Goal: Task Accomplishment & Management: Manage account settings

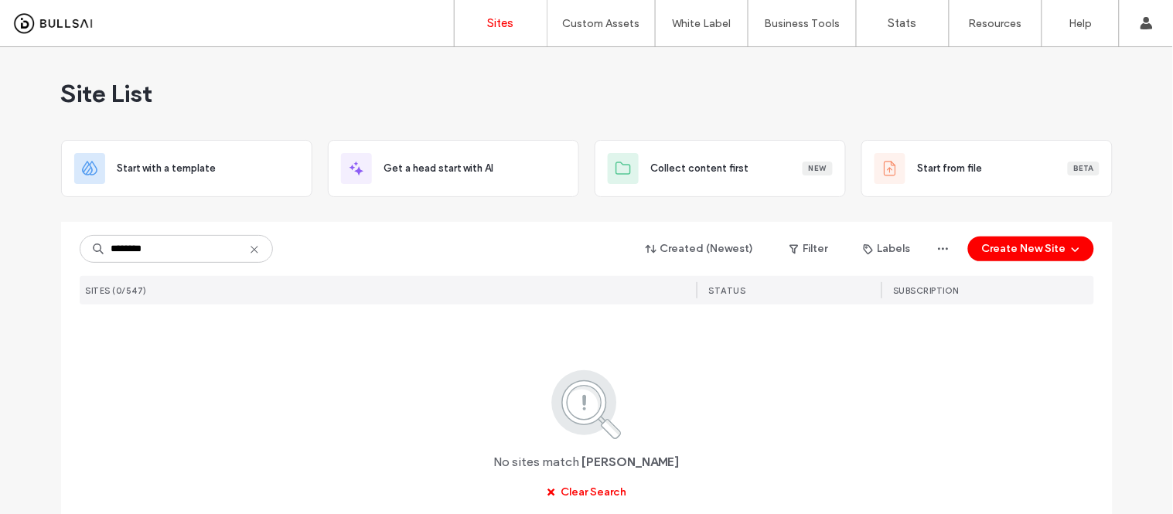
click at [251, 257] on input "********" at bounding box center [176, 249] width 193 height 28
type input "********"
click at [251, 245] on icon at bounding box center [254, 250] width 12 height 12
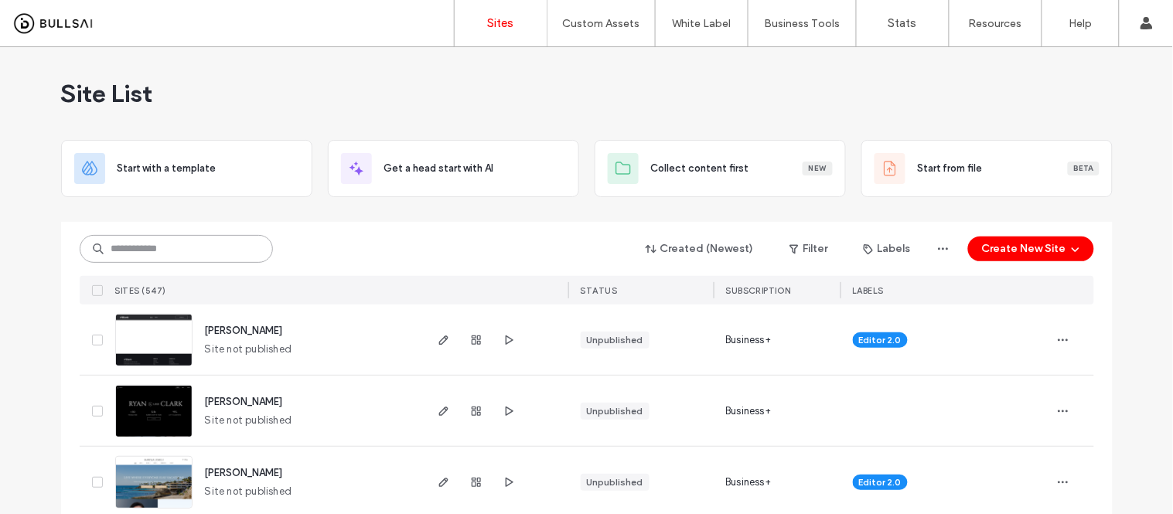
click at [162, 242] on input at bounding box center [176, 249] width 193 height 28
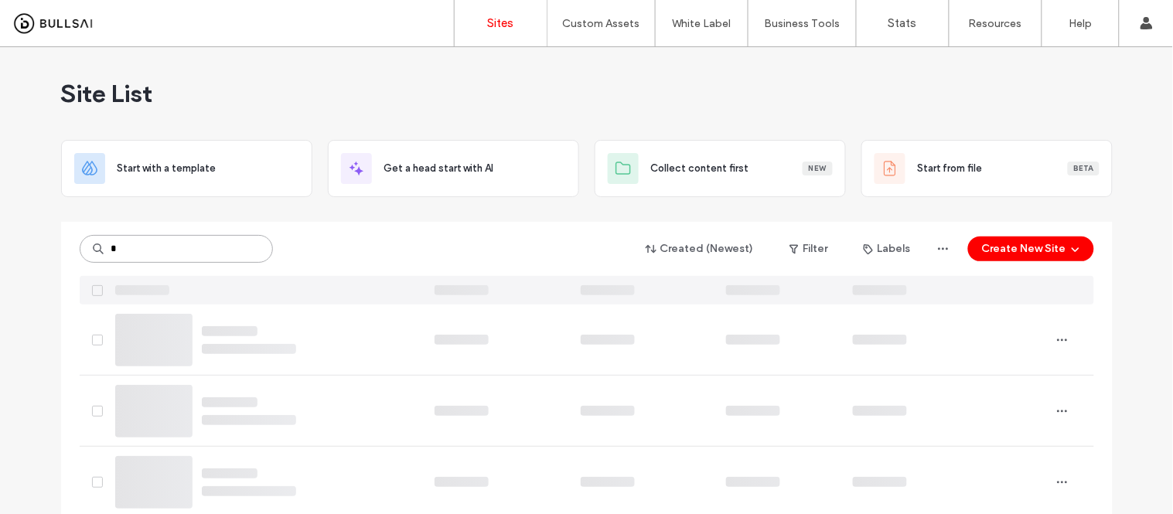
type input "*"
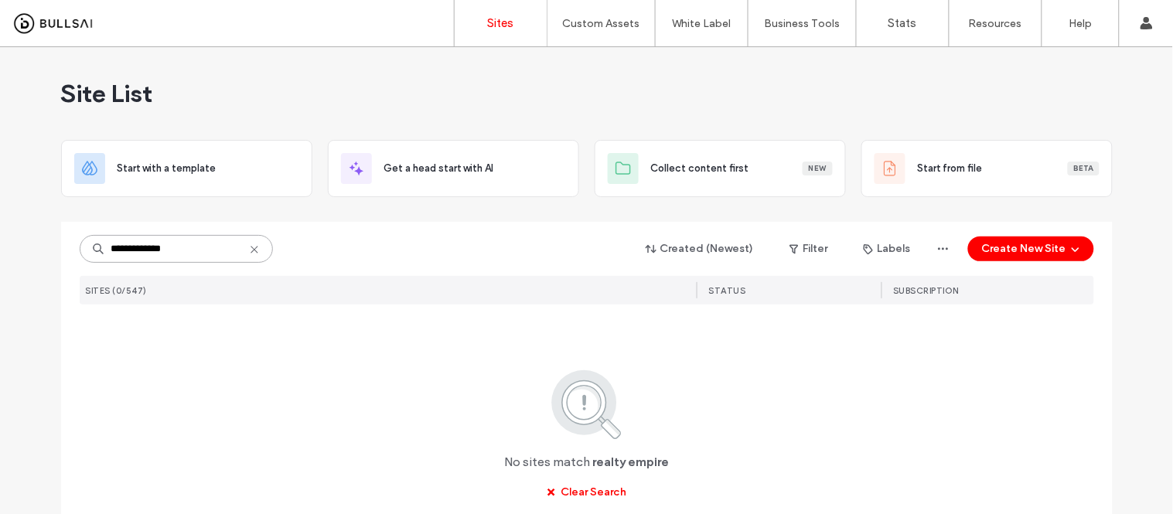
click at [43, 264] on div "**********" at bounding box center [586, 315] width 1173 height 537
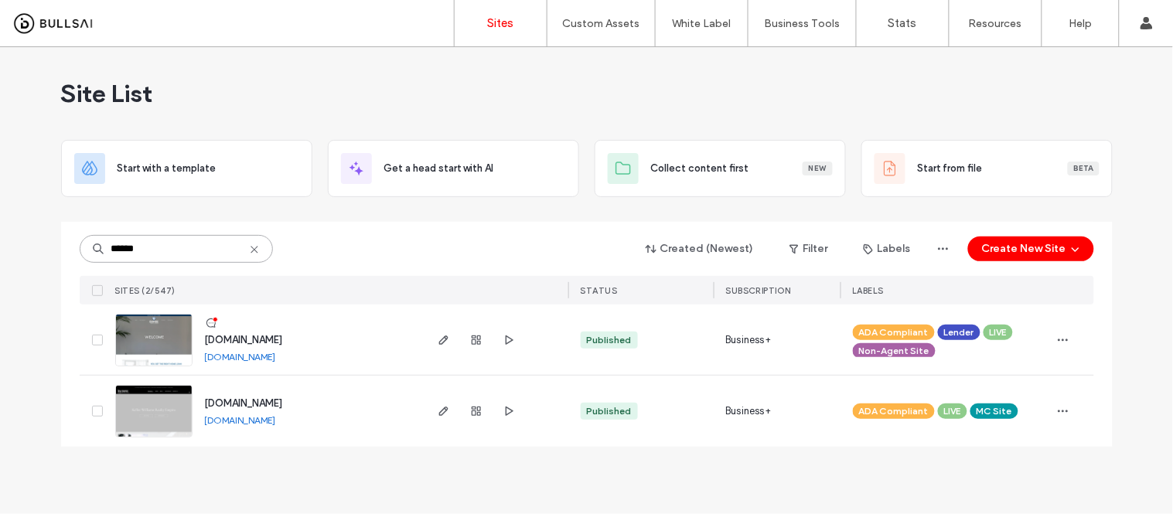
type input "******"
click at [267, 419] on link "www.kwempire.com" at bounding box center [240, 420] width 71 height 12
click at [159, 412] on img at bounding box center [154, 438] width 76 height 105
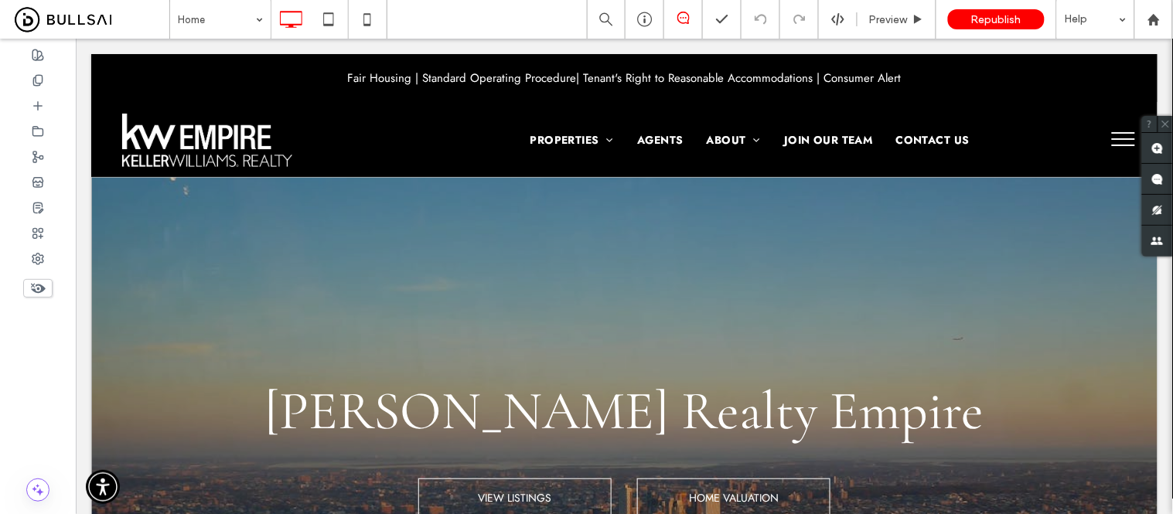
click at [1103, 141] on button "menu" at bounding box center [1123, 138] width 40 height 40
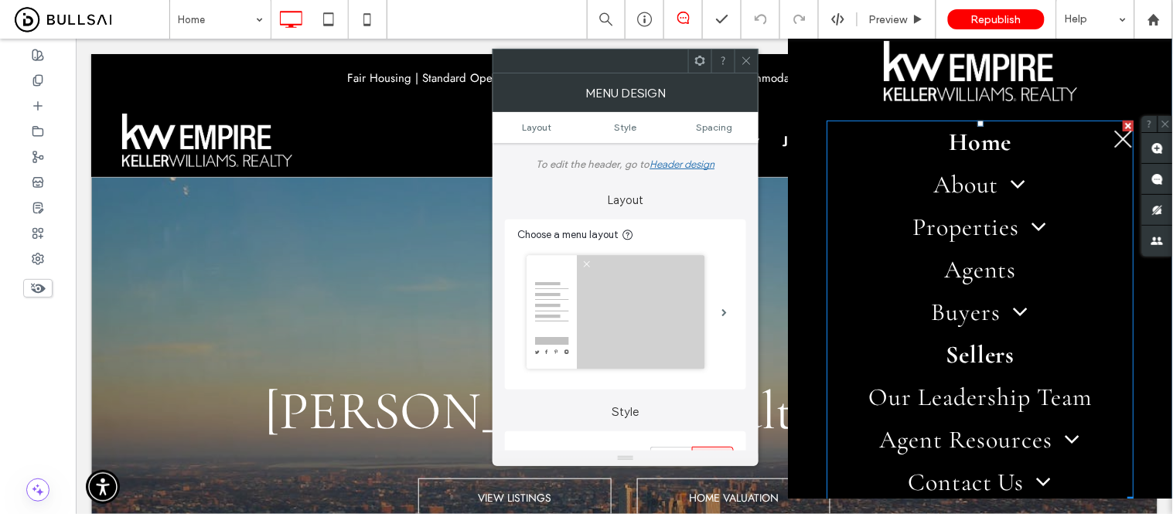
scroll to position [172, 0]
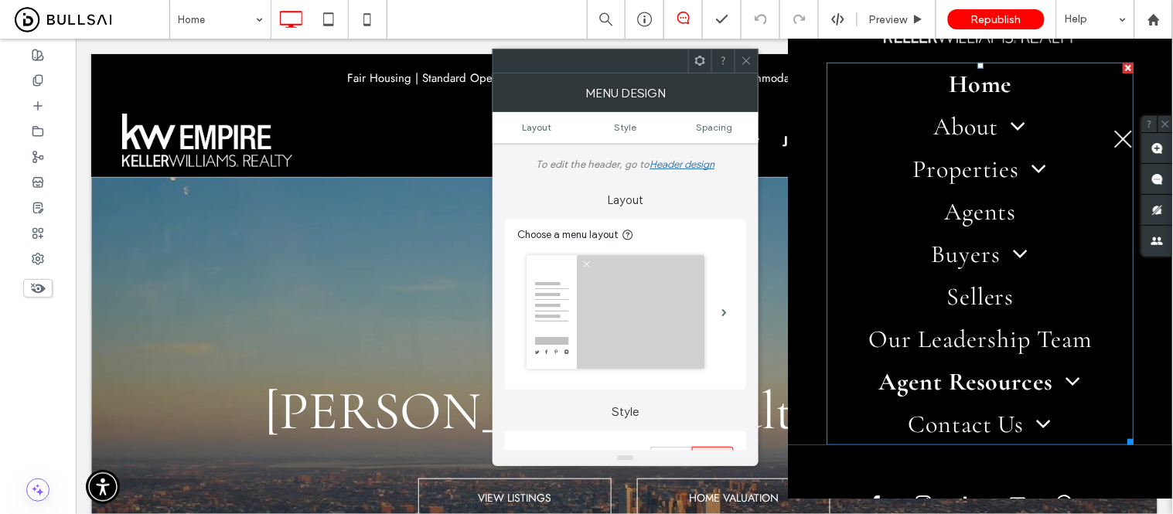
click at [1018, 382] on span "Agent Resources" at bounding box center [979, 381] width 203 height 30
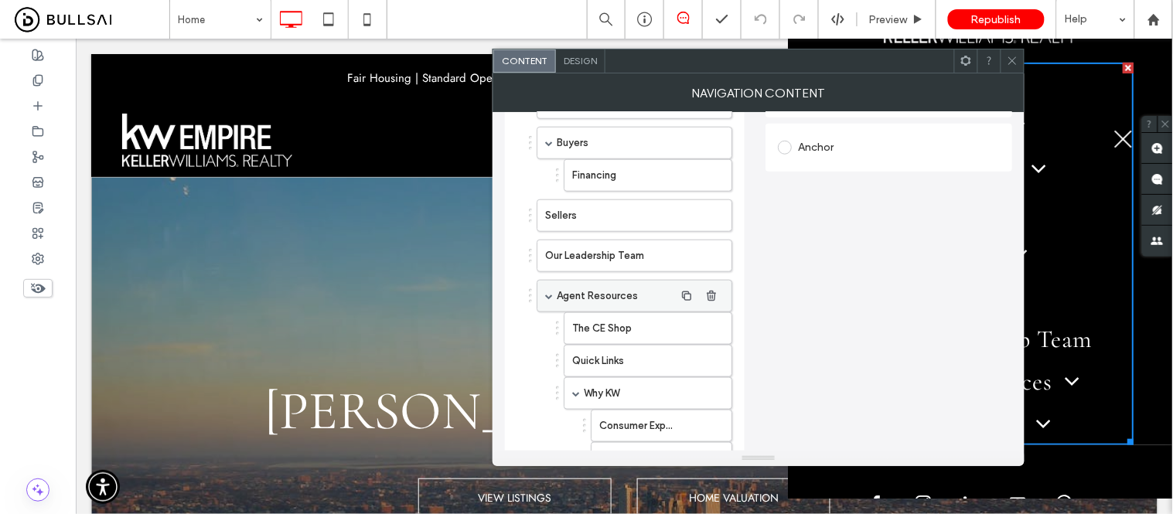
scroll to position [429, 0]
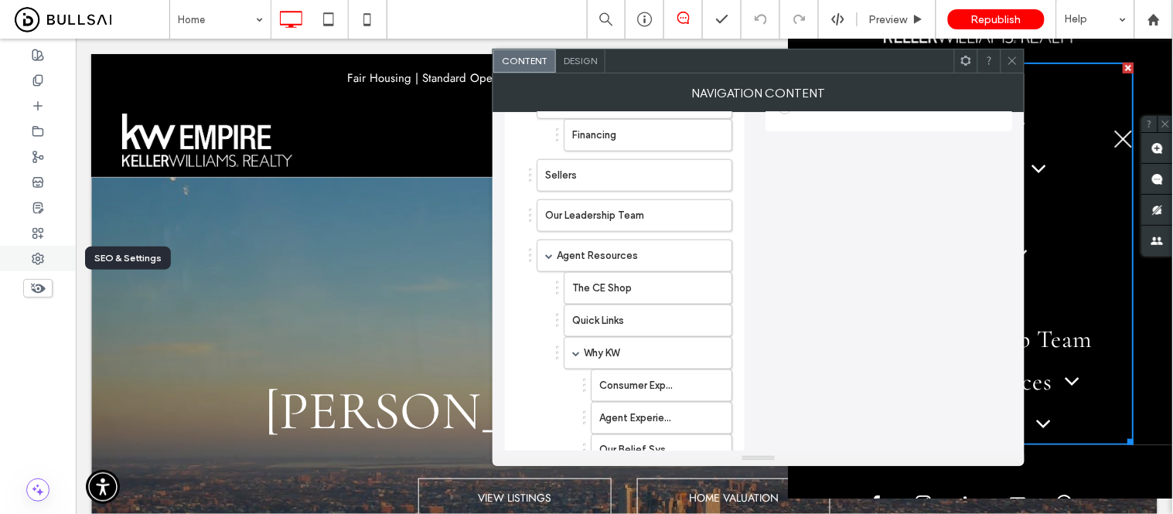
click at [37, 263] on icon at bounding box center [38, 259] width 12 height 12
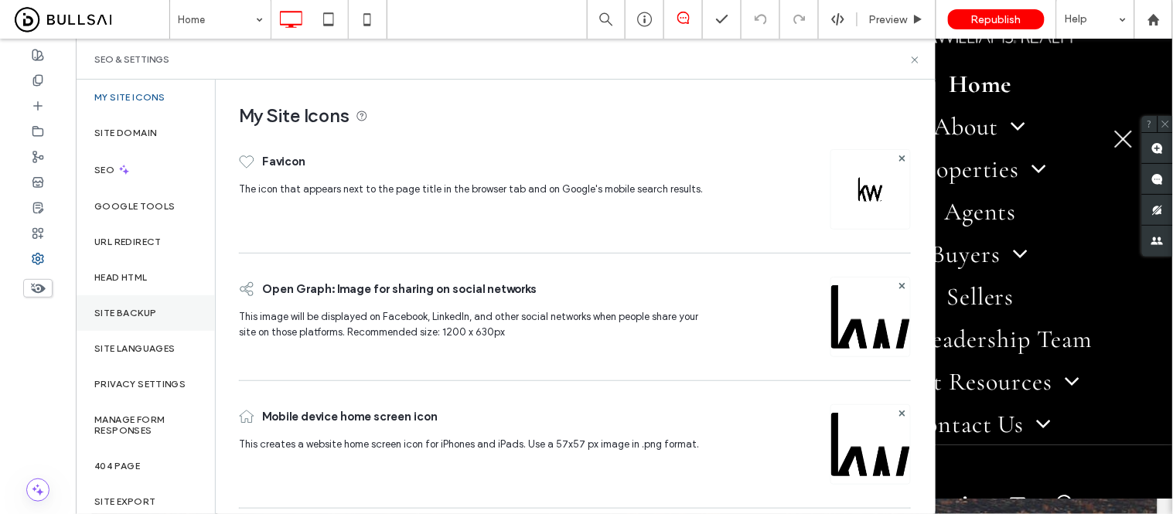
click at [139, 305] on div "Site Backup" at bounding box center [145, 313] width 139 height 36
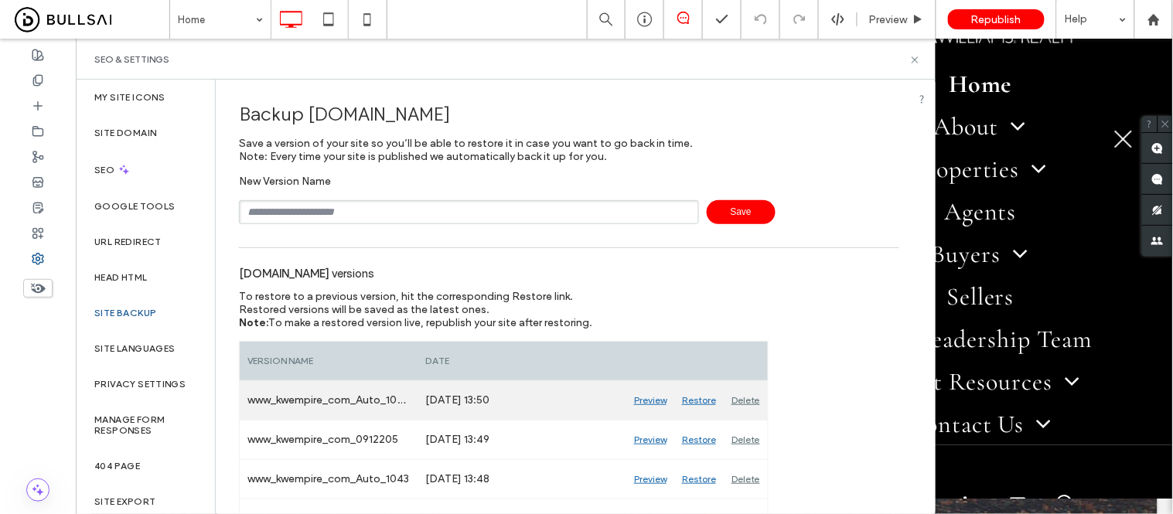
click at [297, 413] on div "www_kwempire_com_Auto_1044" at bounding box center [329, 400] width 178 height 39
drag, startPoint x: 246, startPoint y: 400, endPoint x: 361, endPoint y: 403, distance: 115.2
click at [361, 403] on div "www_kwempire_com_Auto_1044" at bounding box center [329, 400] width 178 height 39
copy div "www_kwempire_com_"
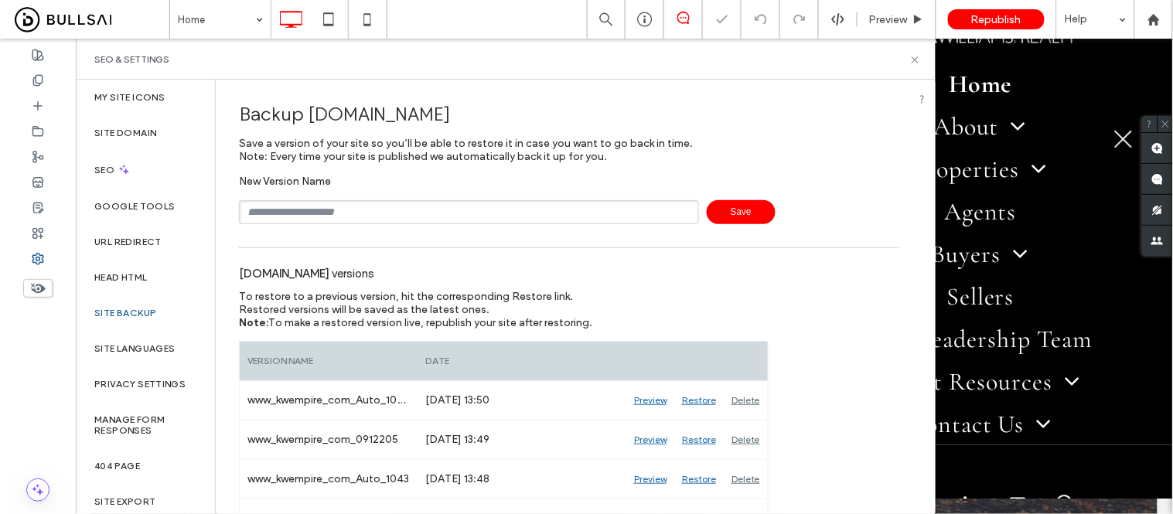
click at [349, 206] on input "text" at bounding box center [469, 212] width 460 height 24
paste input "**********"
type input "**********"
click at [714, 210] on span "Save" at bounding box center [741, 212] width 69 height 24
click at [914, 54] on icon at bounding box center [915, 60] width 12 height 12
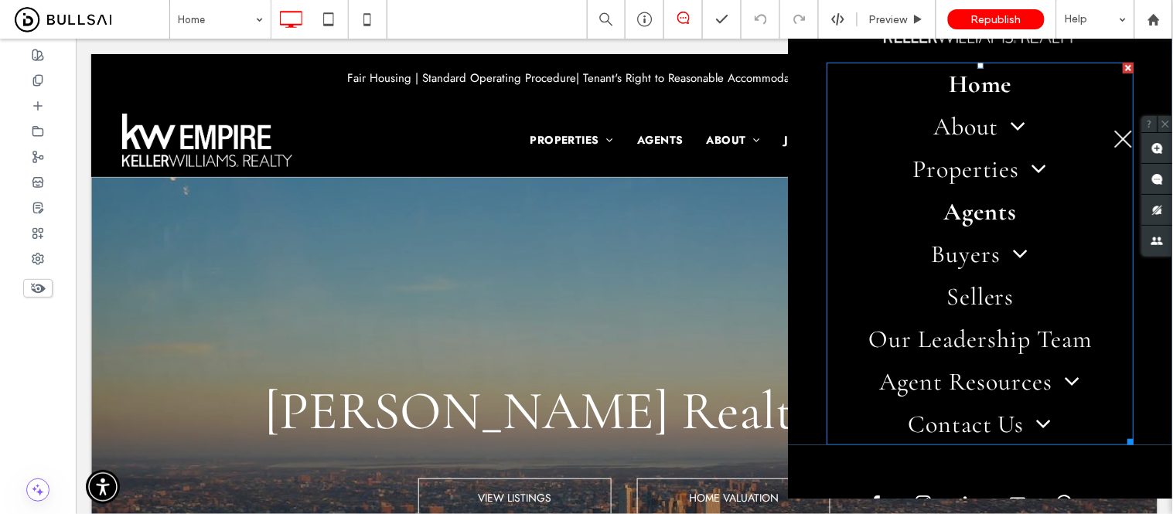
click at [983, 220] on span "Agents" at bounding box center [979, 211] width 73 height 30
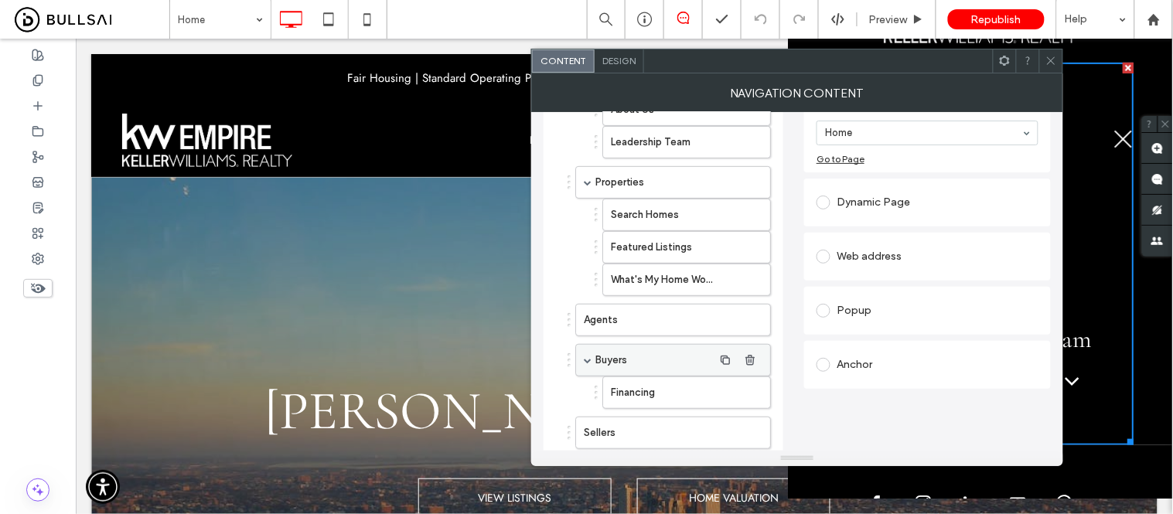
scroll to position [257, 0]
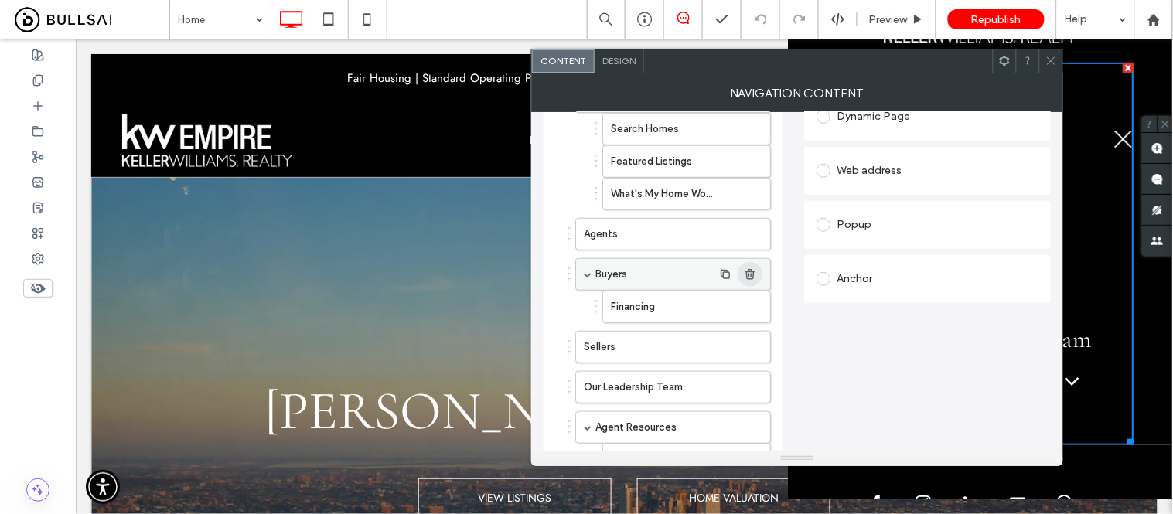
click at [748, 277] on use "button" at bounding box center [749, 274] width 9 height 10
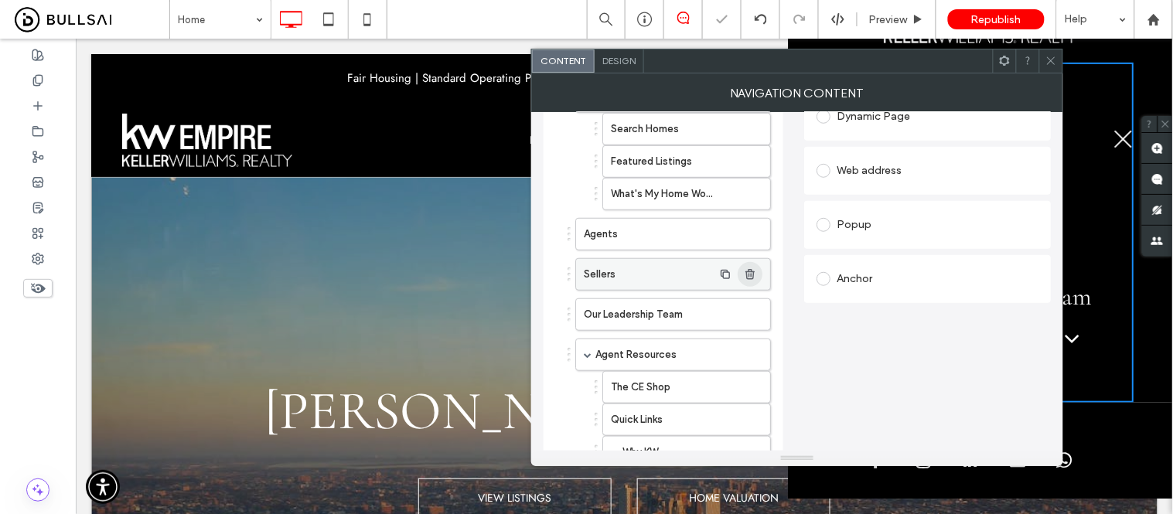
click at [753, 275] on use "button" at bounding box center [749, 274] width 9 height 10
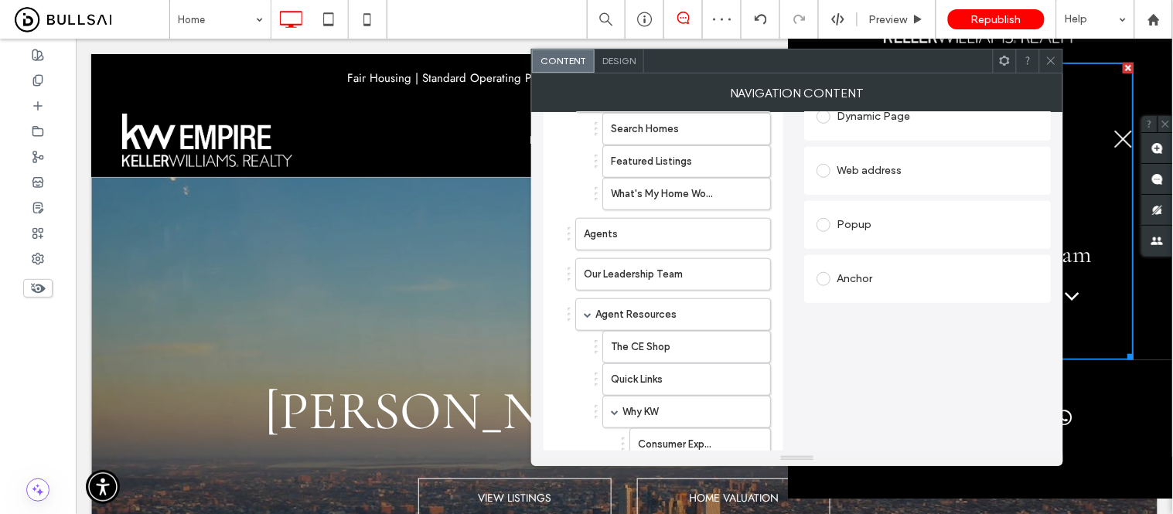
click at [1050, 58] on icon at bounding box center [1051, 61] width 12 height 12
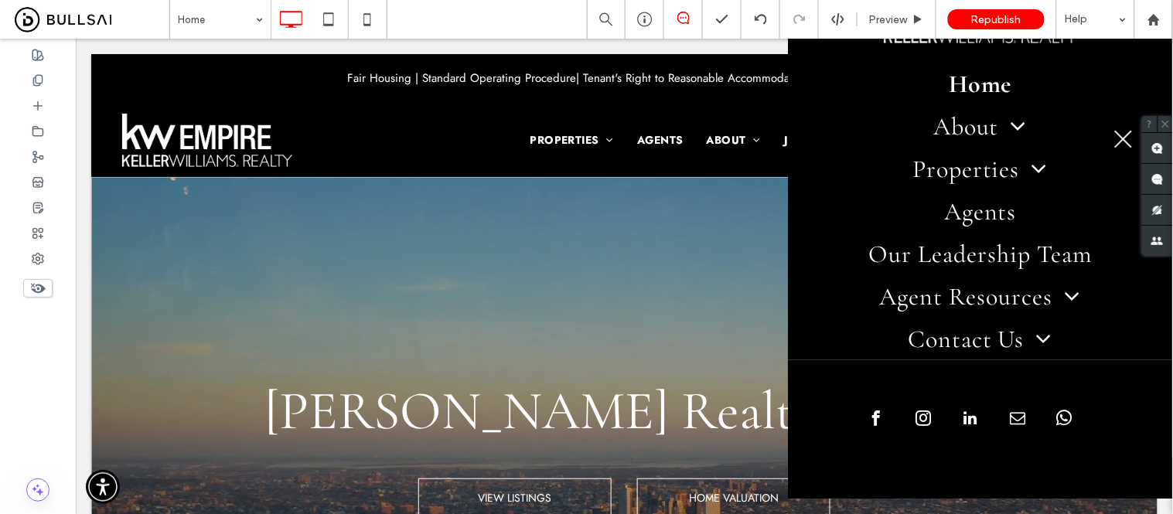
click at [1107, 133] on button "menu" at bounding box center [1123, 138] width 40 height 40
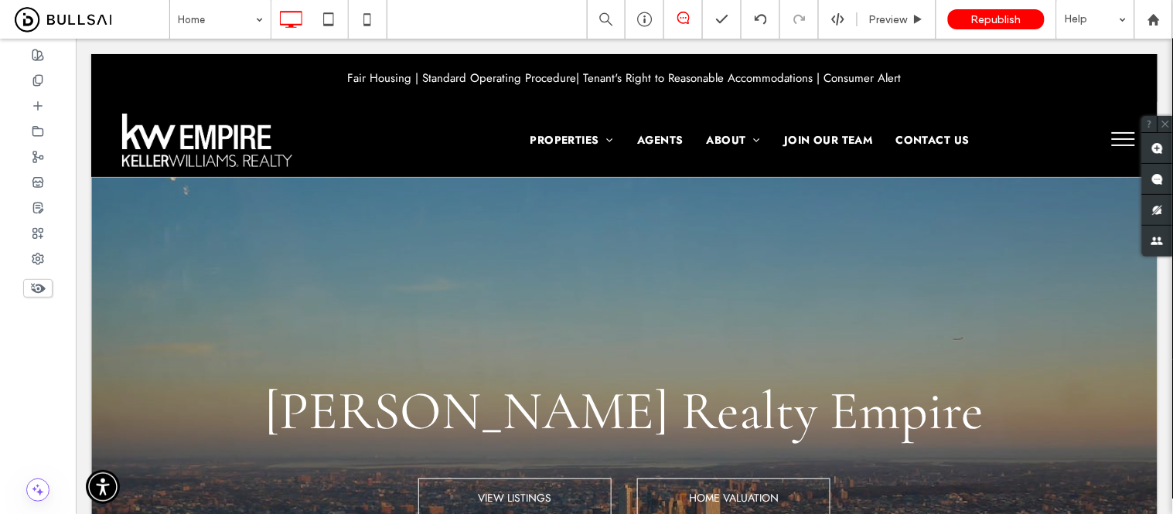
click at [1106, 134] on button "menu" at bounding box center [1123, 138] width 40 height 40
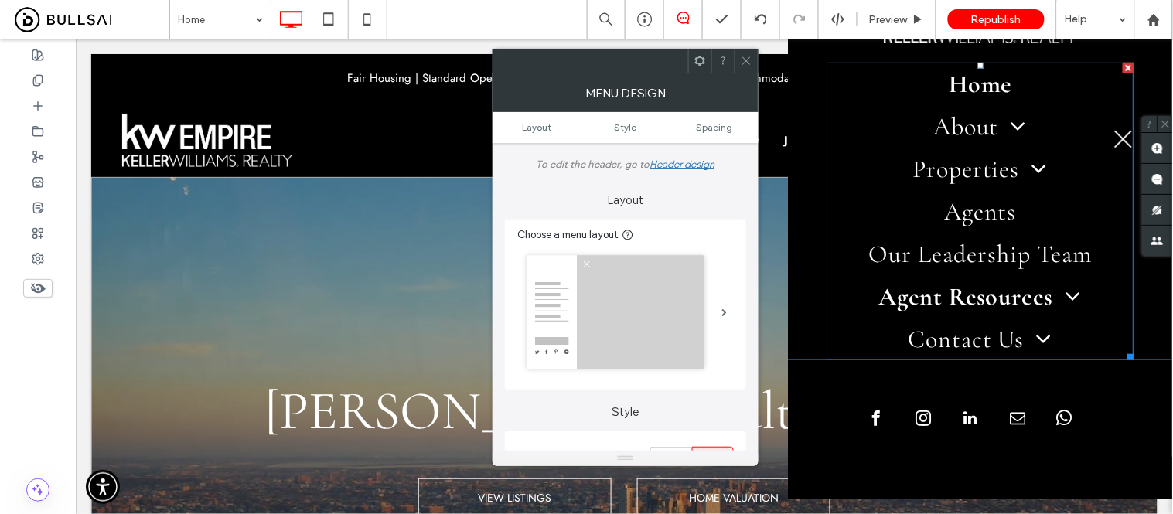
click at [947, 289] on span "Agent Resources" at bounding box center [979, 296] width 203 height 30
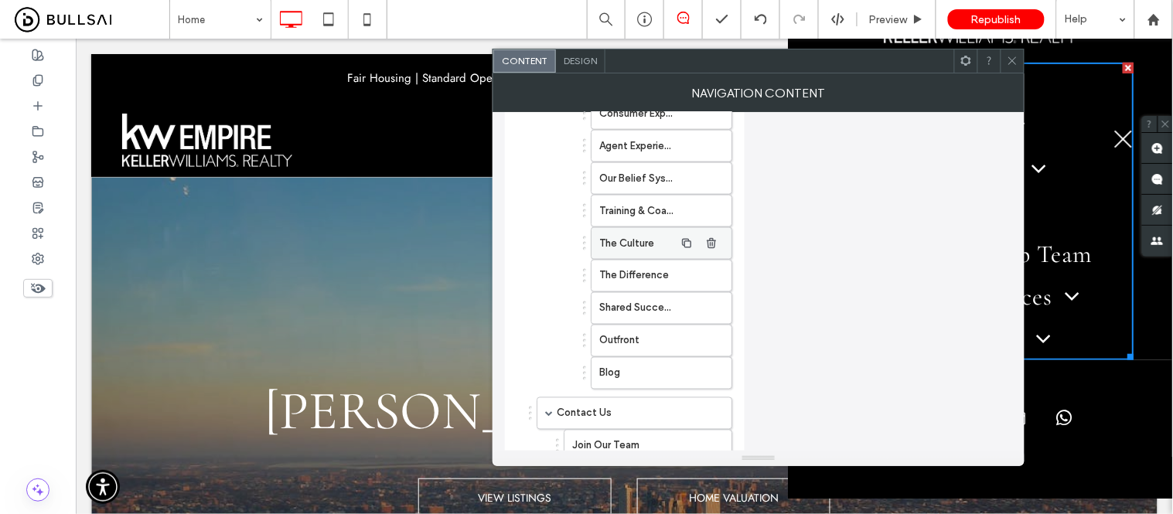
scroll to position [687, 0]
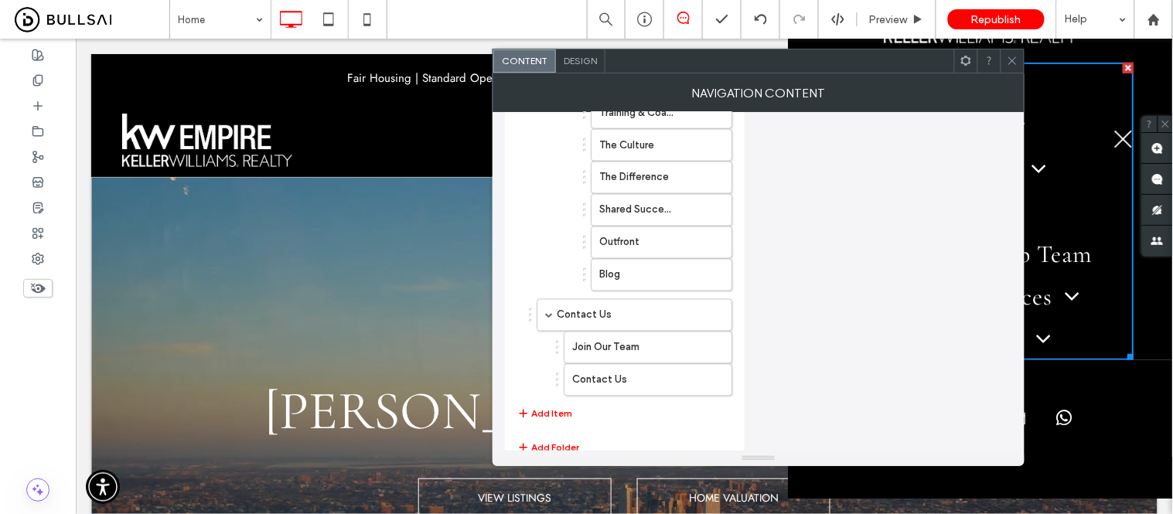
click at [1014, 67] on span at bounding box center [1013, 60] width 12 height 23
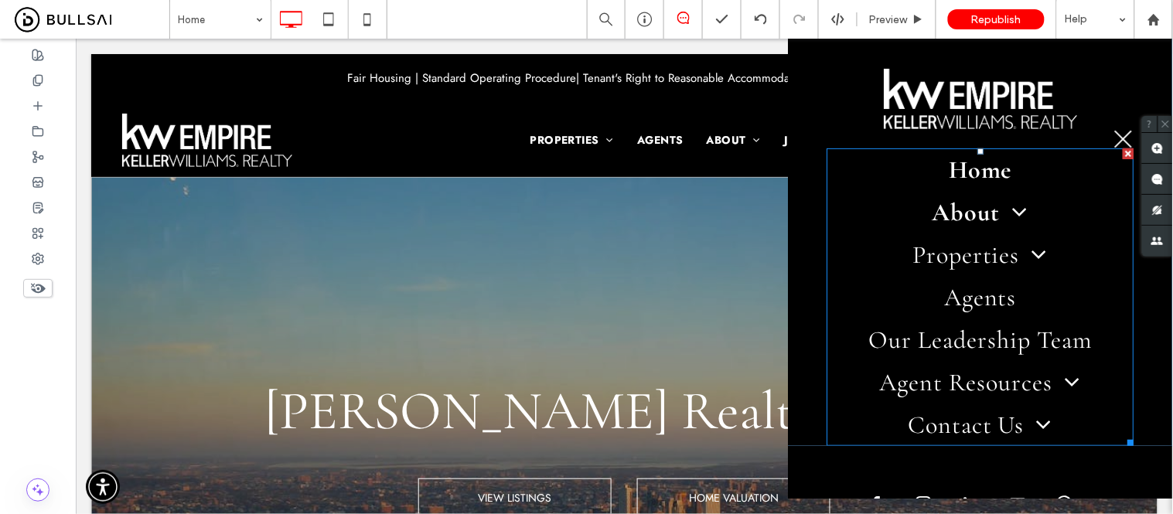
scroll to position [172, 0]
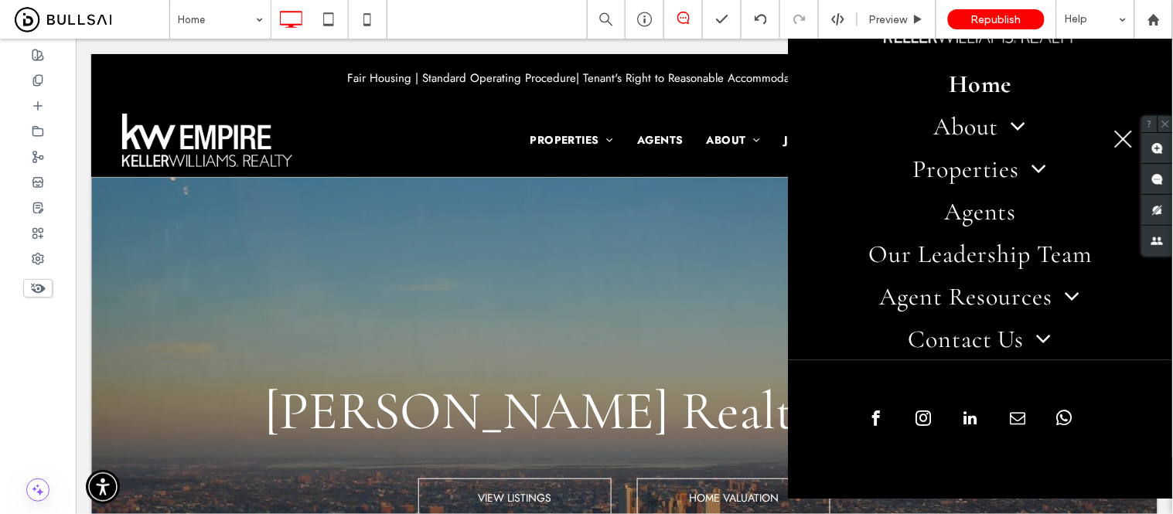
click at [1121, 141] on span "menu" at bounding box center [1123, 139] width 18 height 18
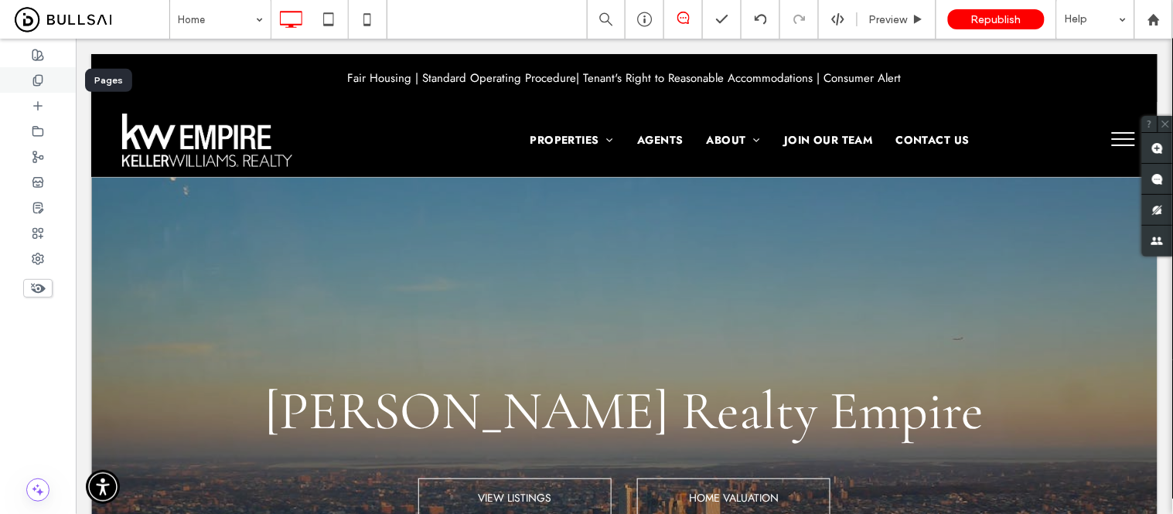
click at [39, 80] on icon at bounding box center [38, 80] width 12 height 12
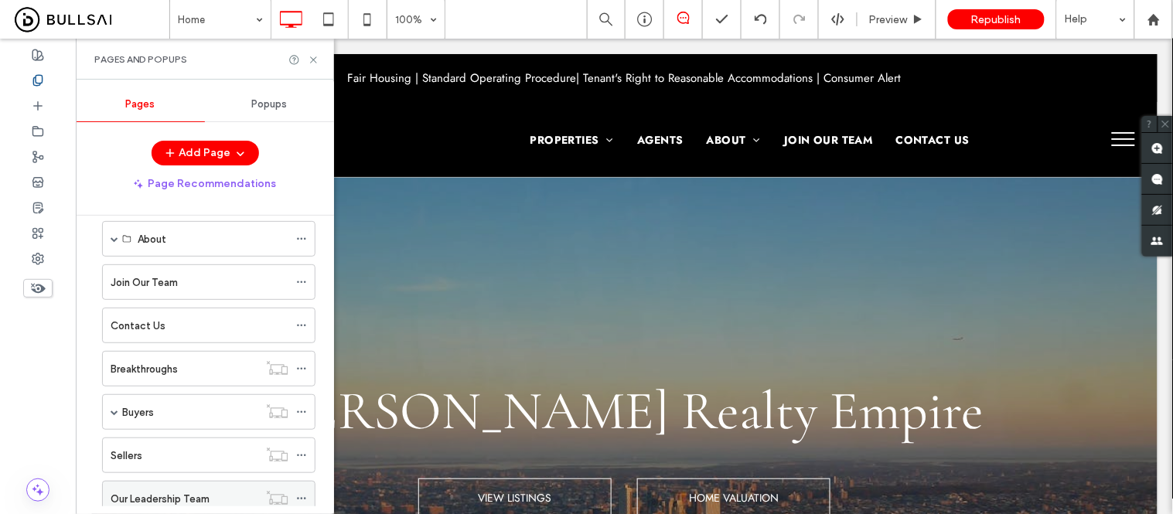
scroll to position [330, 0]
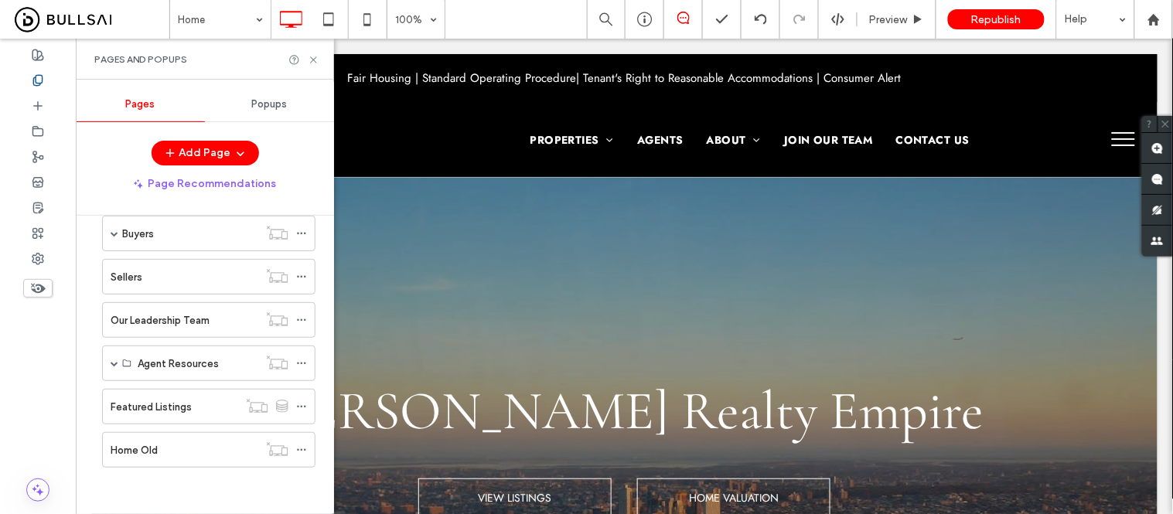
click at [1111, 144] on span "menu" at bounding box center [1122, 145] width 23 height 2
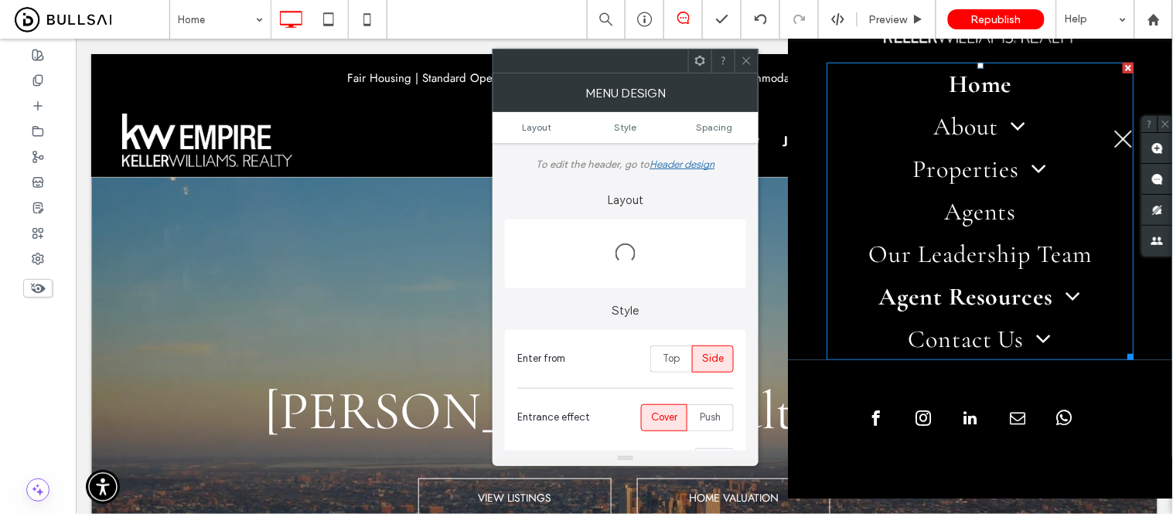
scroll to position [182, 0]
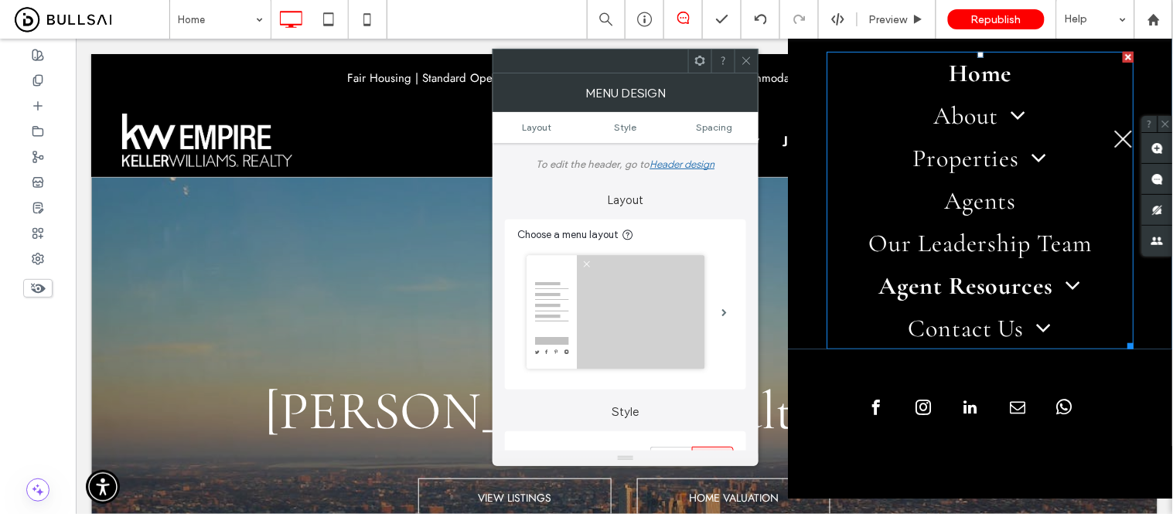
click at [1003, 278] on span "Agent Resources" at bounding box center [979, 285] width 203 height 30
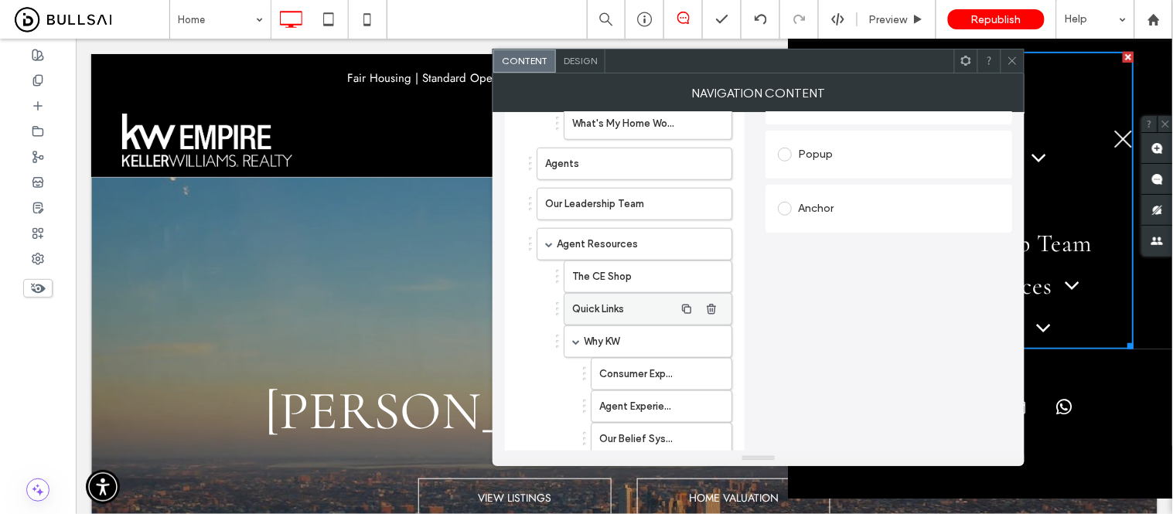
scroll to position [343, 0]
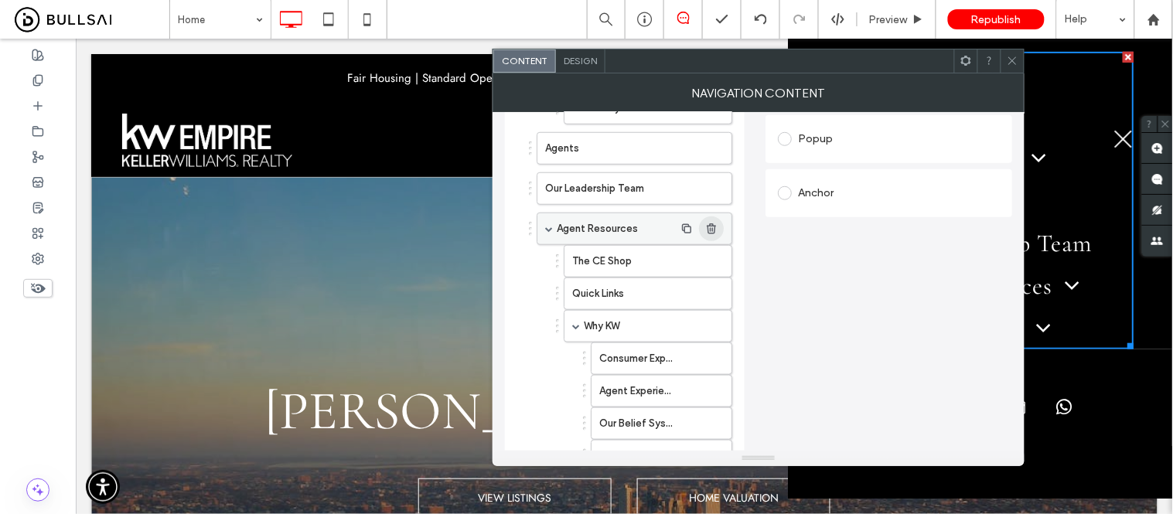
click at [708, 230] on icon "button" at bounding box center [711, 229] width 12 height 12
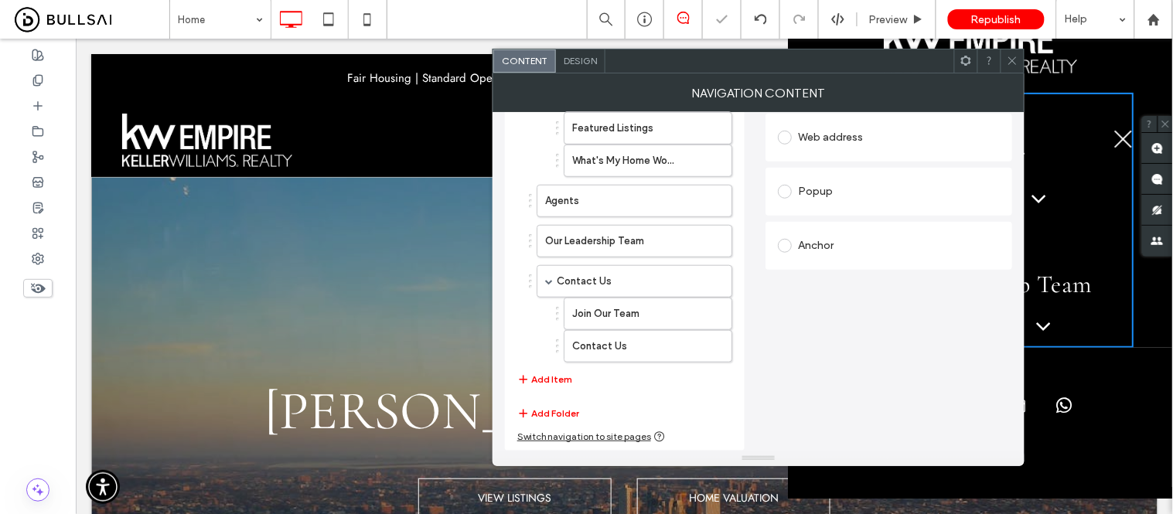
scroll to position [140, 0]
click at [1013, 65] on icon at bounding box center [1013, 61] width 12 height 12
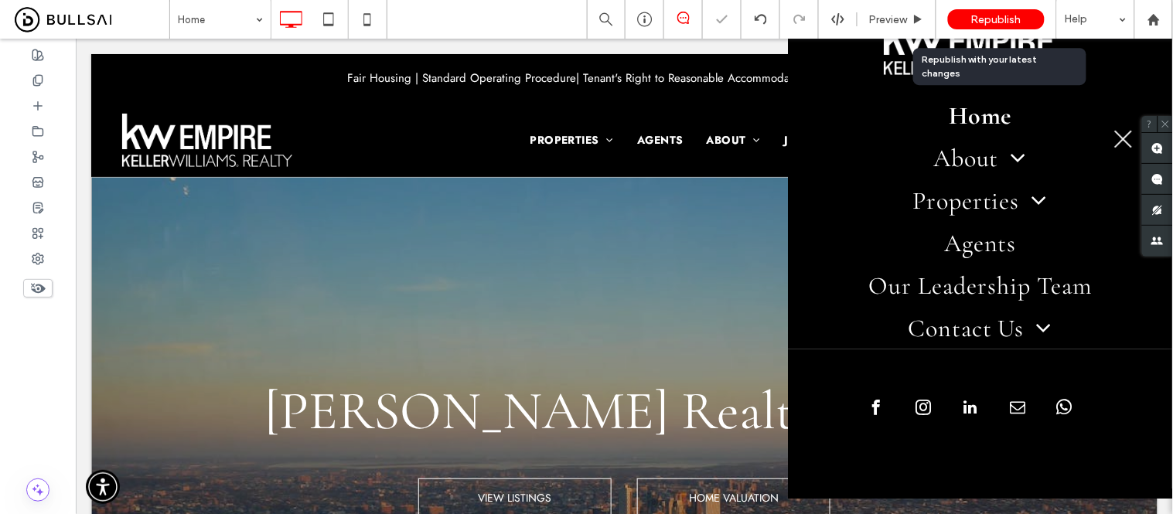
click at [994, 19] on span "Republish" at bounding box center [996, 19] width 50 height 13
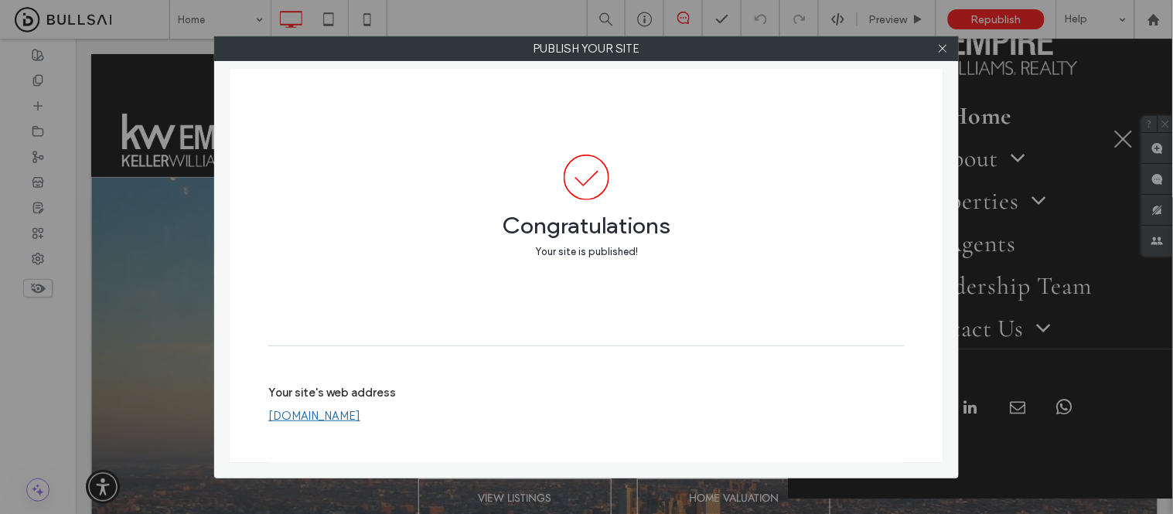
drag, startPoint x: 946, startPoint y: 50, endPoint x: 837, endPoint y: 70, distance: 110.9
click at [946, 50] on icon at bounding box center [943, 49] width 12 height 12
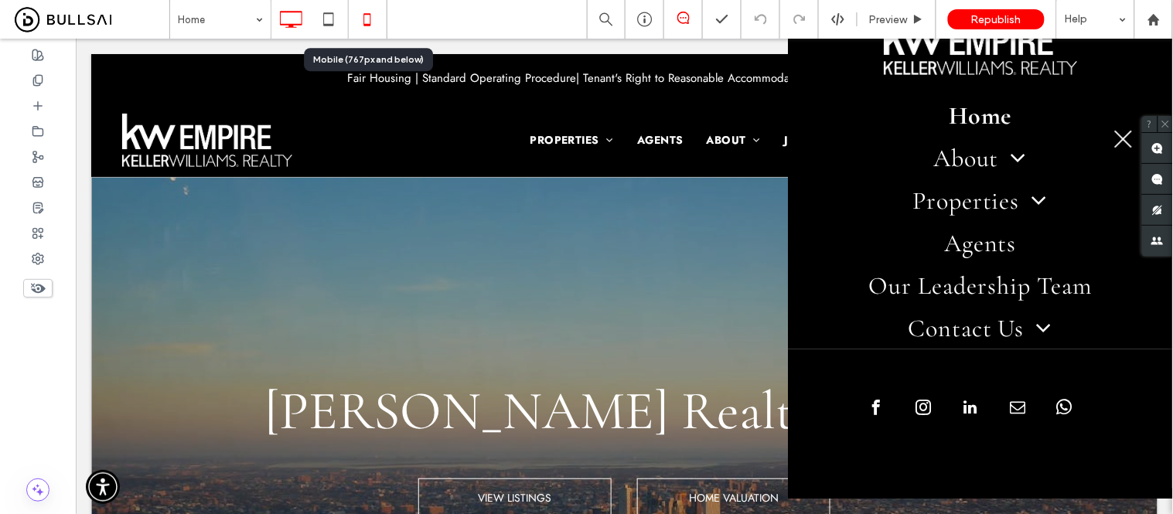
click at [367, 18] on icon at bounding box center [367, 19] width 31 height 31
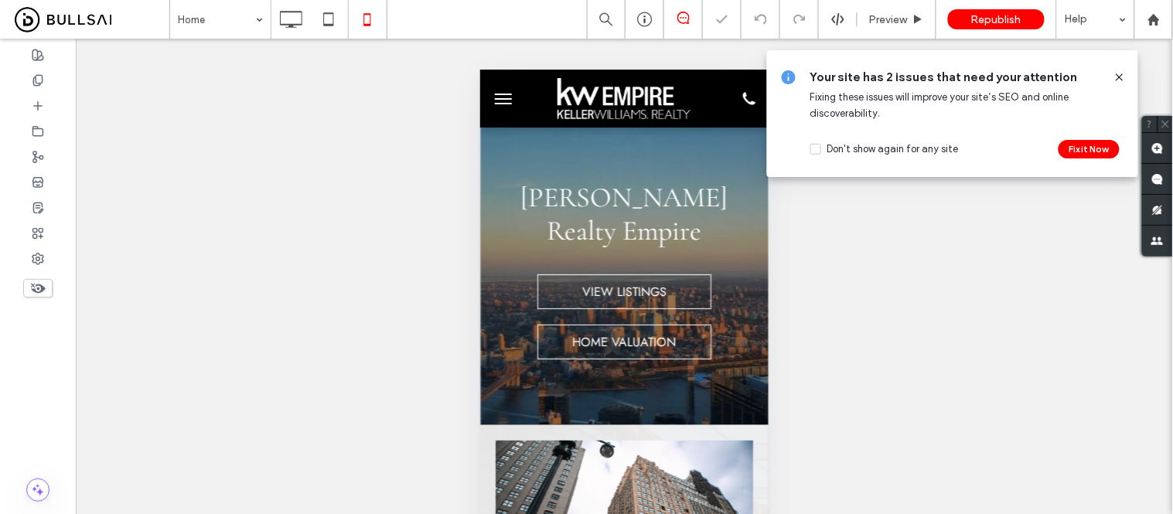
scroll to position [0, 0]
click at [503, 90] on button "menu" at bounding box center [502, 98] width 31 height 31
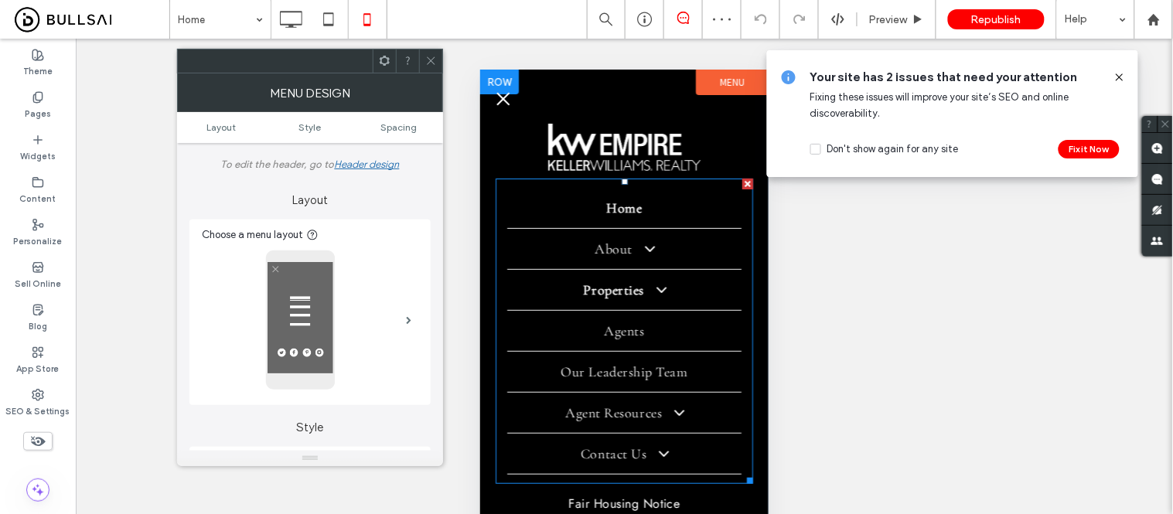
click at [583, 285] on span "Properties" at bounding box center [624, 289] width 82 height 17
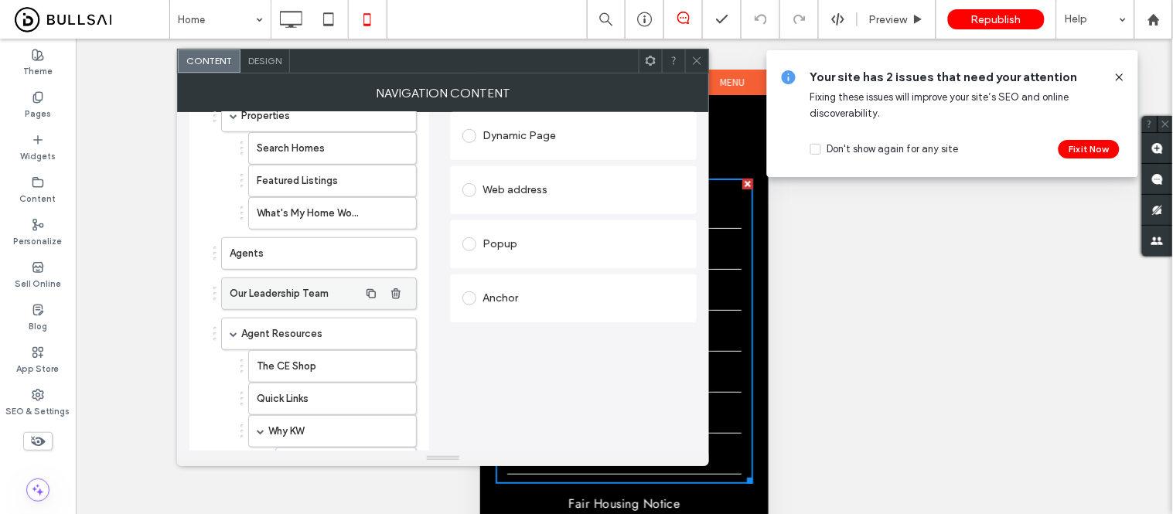
scroll to position [257, 0]
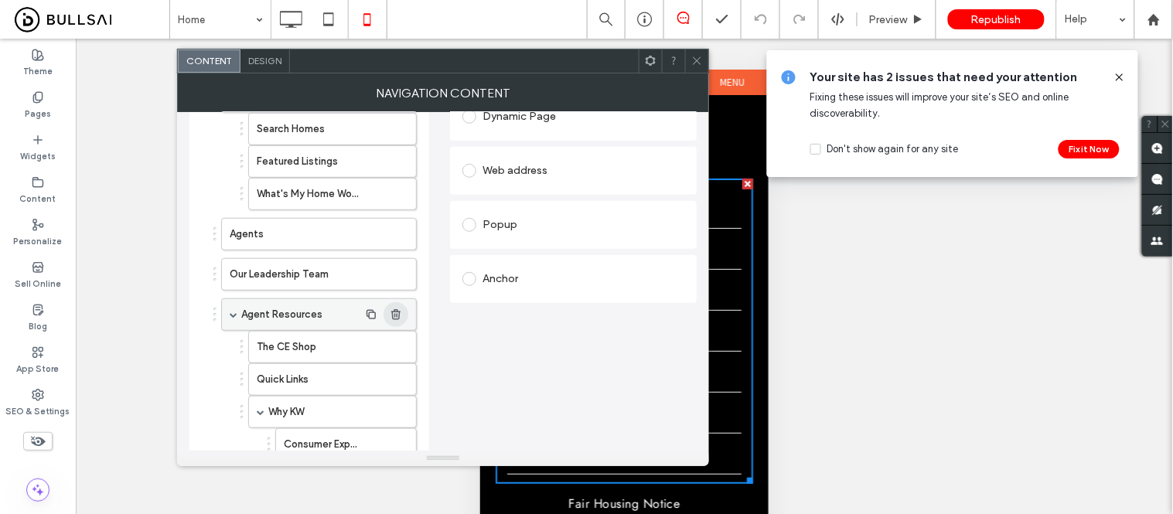
click at [400, 314] on icon "button" at bounding box center [396, 314] width 12 height 12
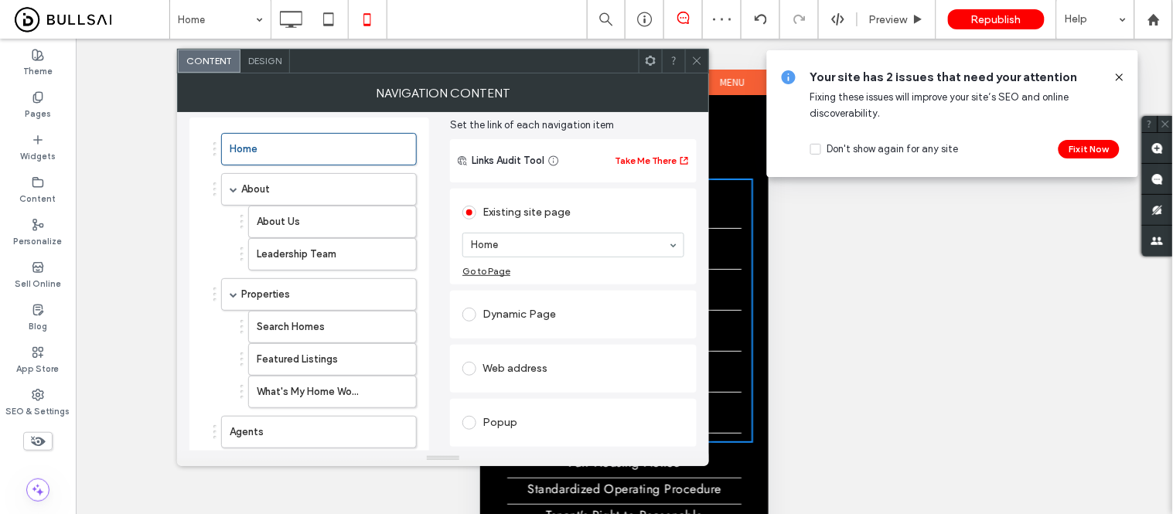
scroll to position [86, 0]
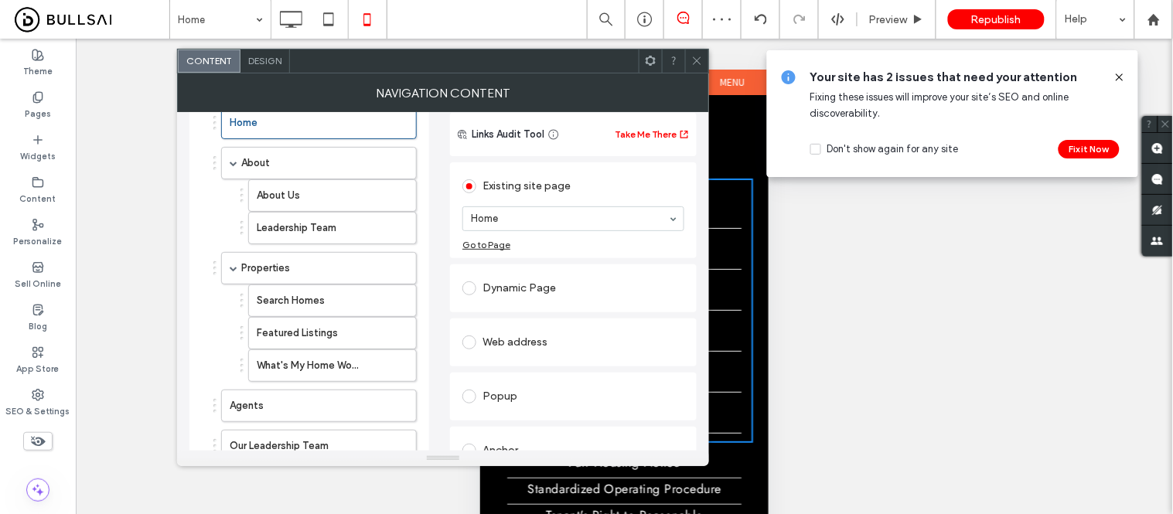
click at [699, 59] on icon at bounding box center [697, 61] width 12 height 12
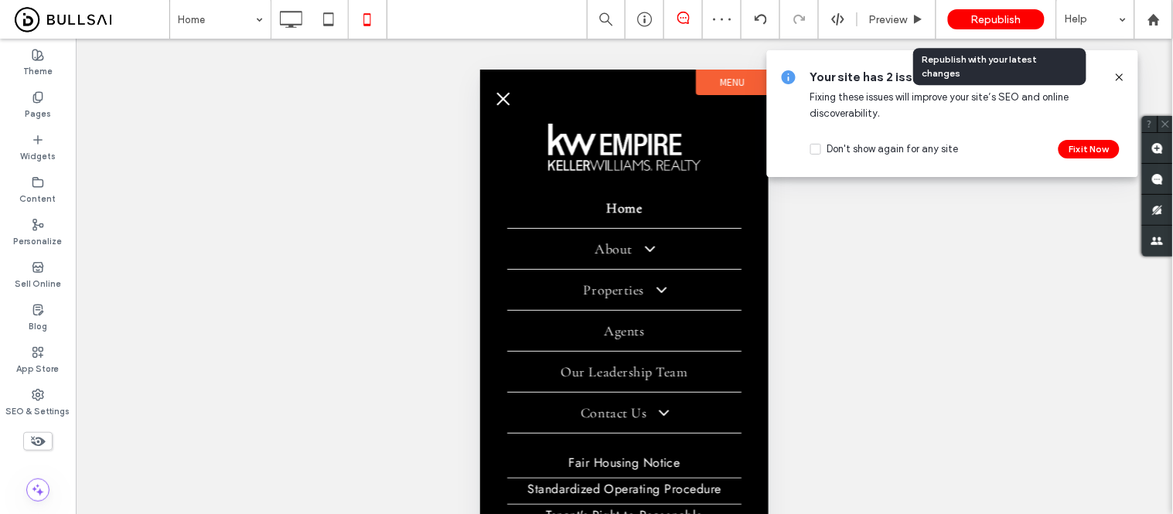
click at [985, 20] on span "Republish" at bounding box center [996, 19] width 50 height 13
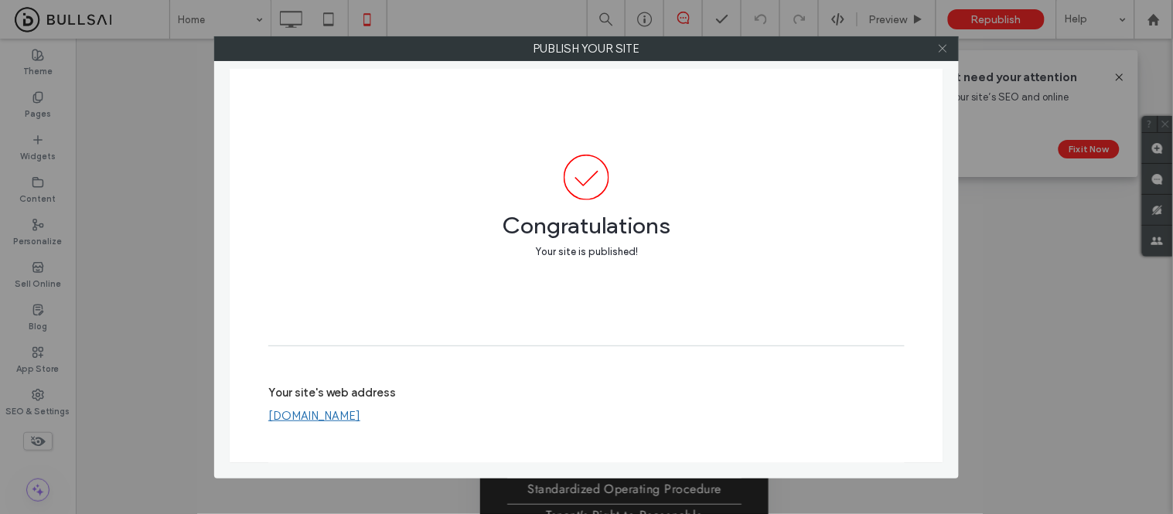
click at [944, 49] on use at bounding box center [943, 49] width 8 height 8
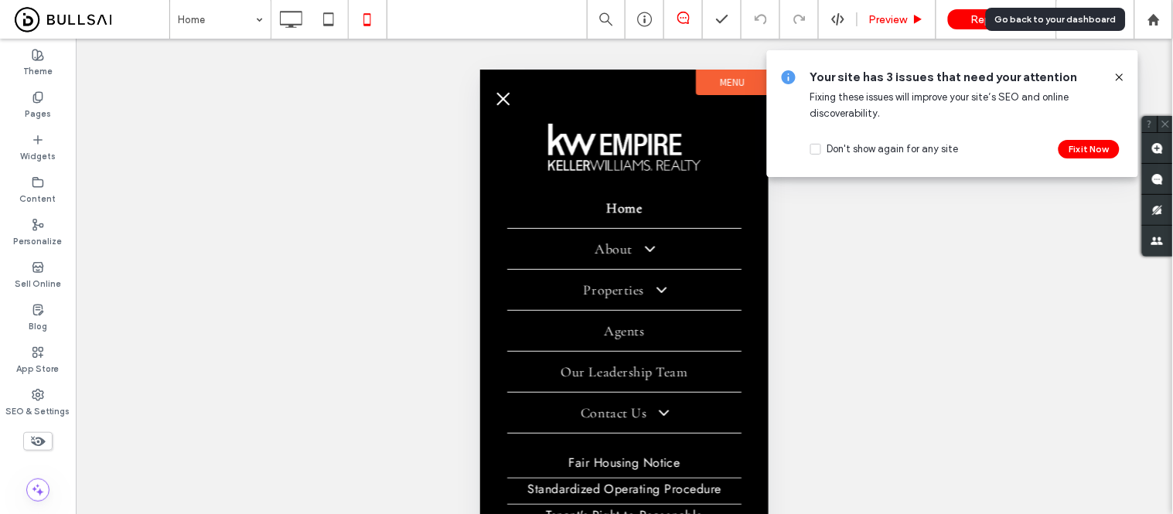
drag, startPoint x: 1155, startPoint y: 16, endPoint x: 858, endPoint y: 4, distance: 297.2
click at [1155, 16] on use at bounding box center [1153, 19] width 12 height 12
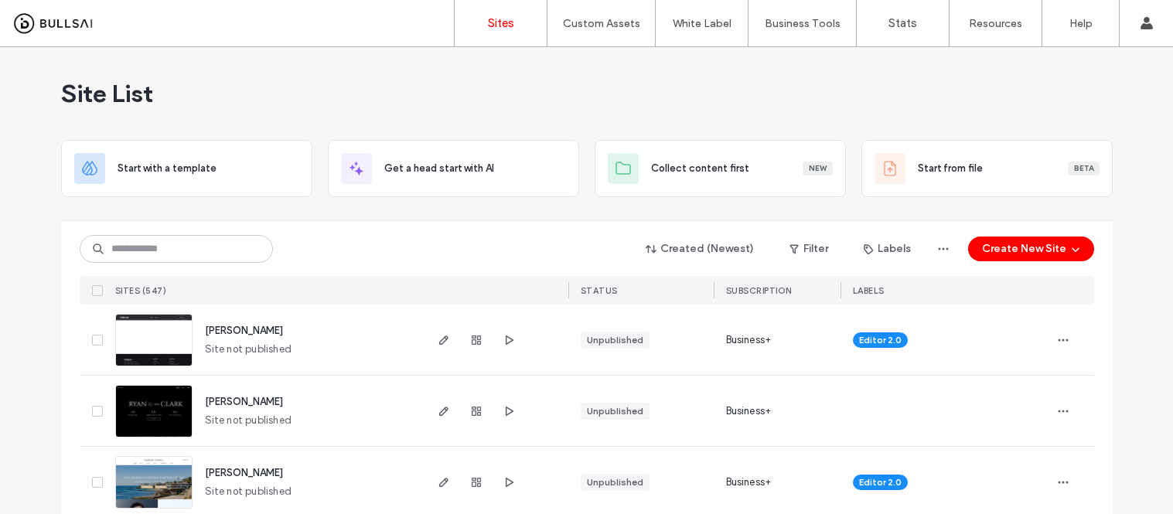
click at [322, 213] on div at bounding box center [587, 216] width 1052 height 12
click at [156, 245] on input at bounding box center [176, 249] width 193 height 28
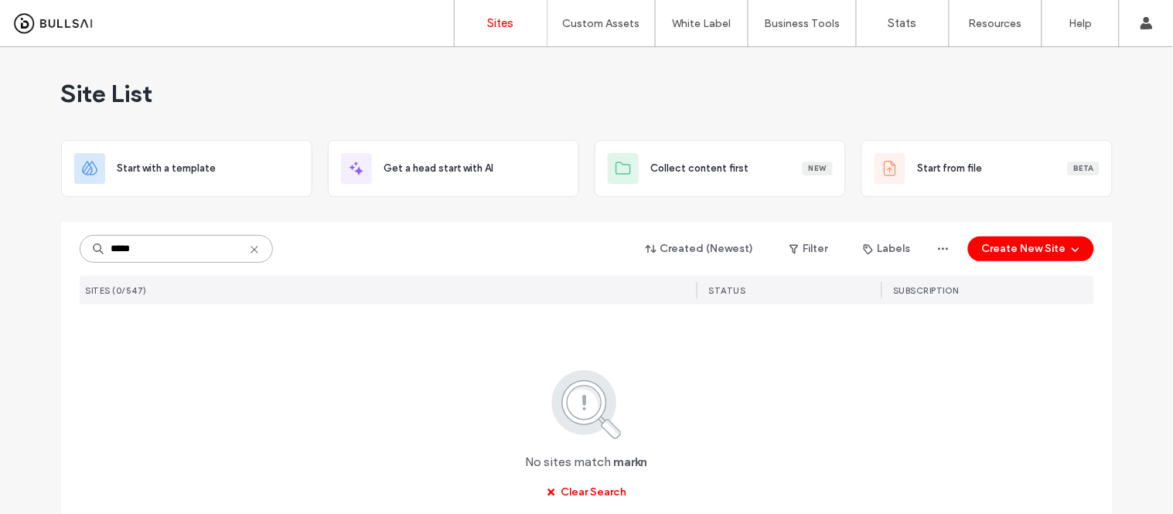
type input "******"
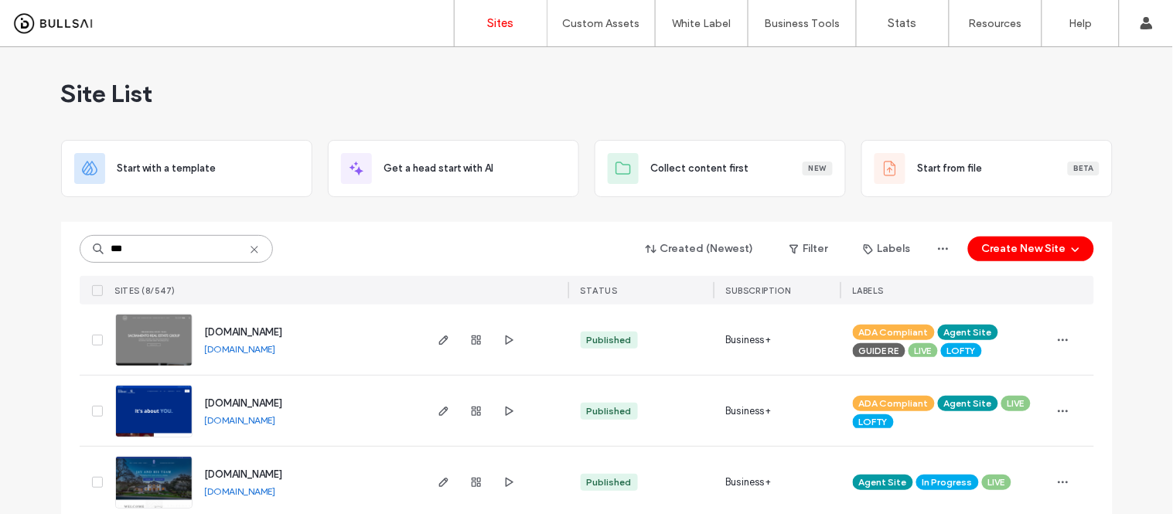
type input "***"
click at [269, 346] on link "[DOMAIN_NAME]" at bounding box center [240, 349] width 71 height 12
click at [158, 332] on img at bounding box center [154, 367] width 76 height 105
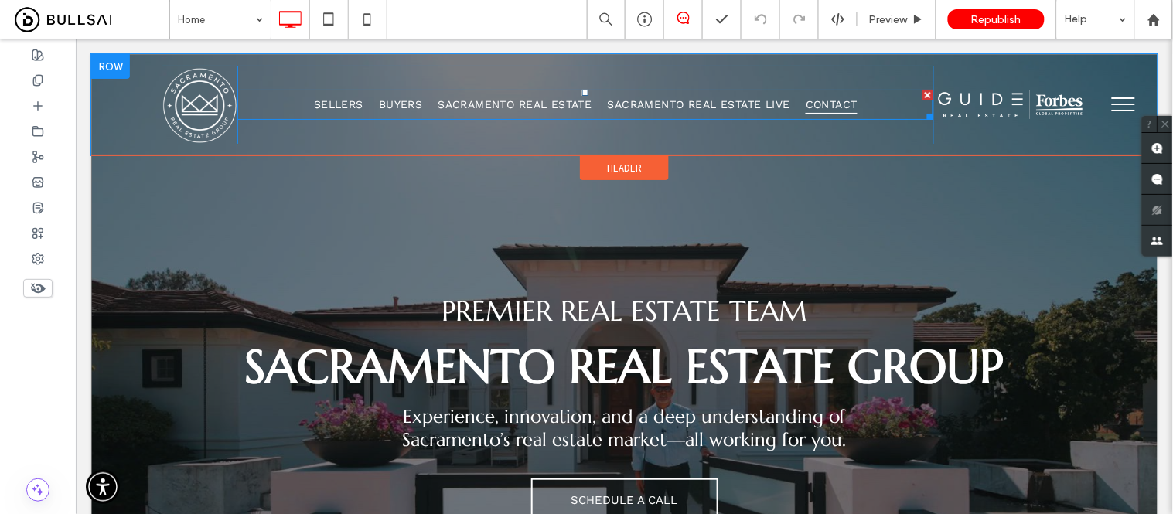
click at [820, 97] on span "Contact" at bounding box center [831, 104] width 52 height 20
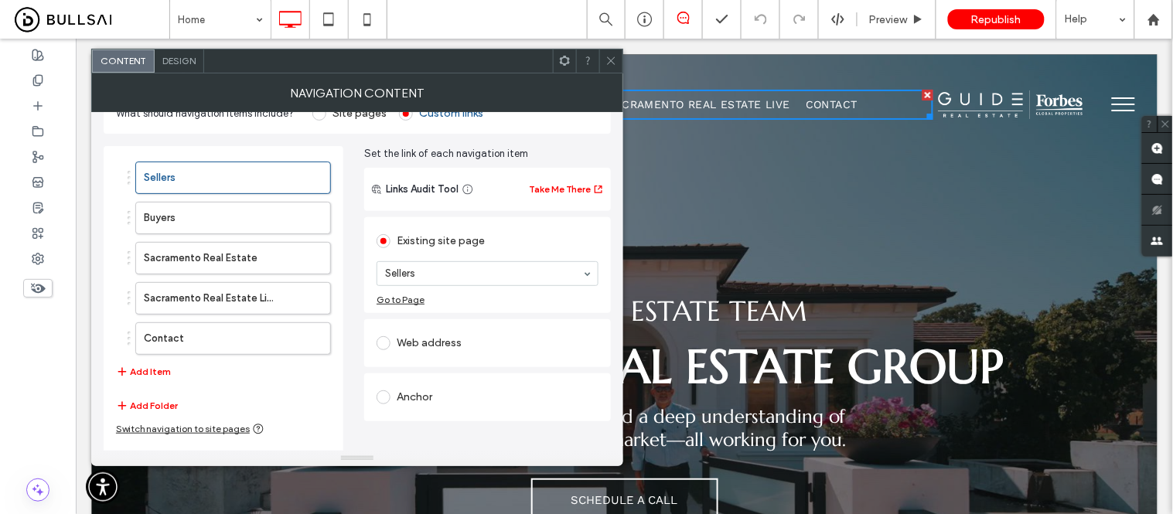
scroll to position [57, 0]
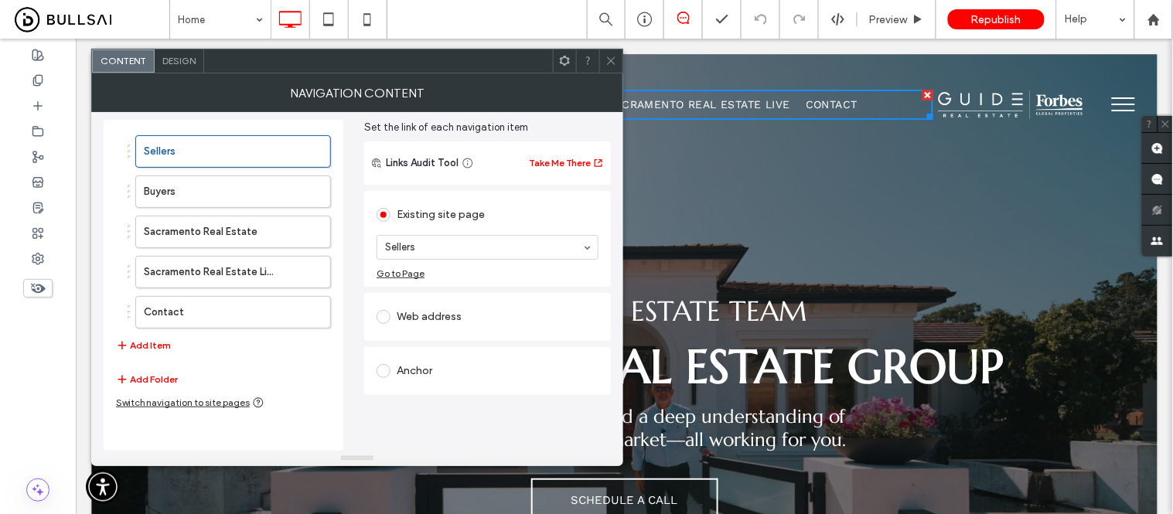
click at [614, 63] on icon at bounding box center [611, 61] width 12 height 12
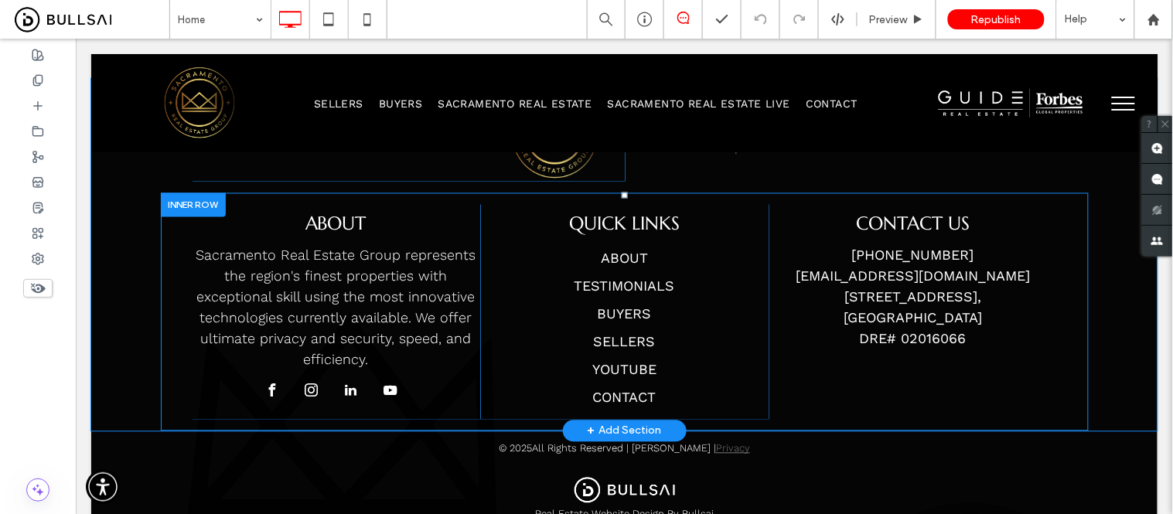
scroll to position [5154, 0]
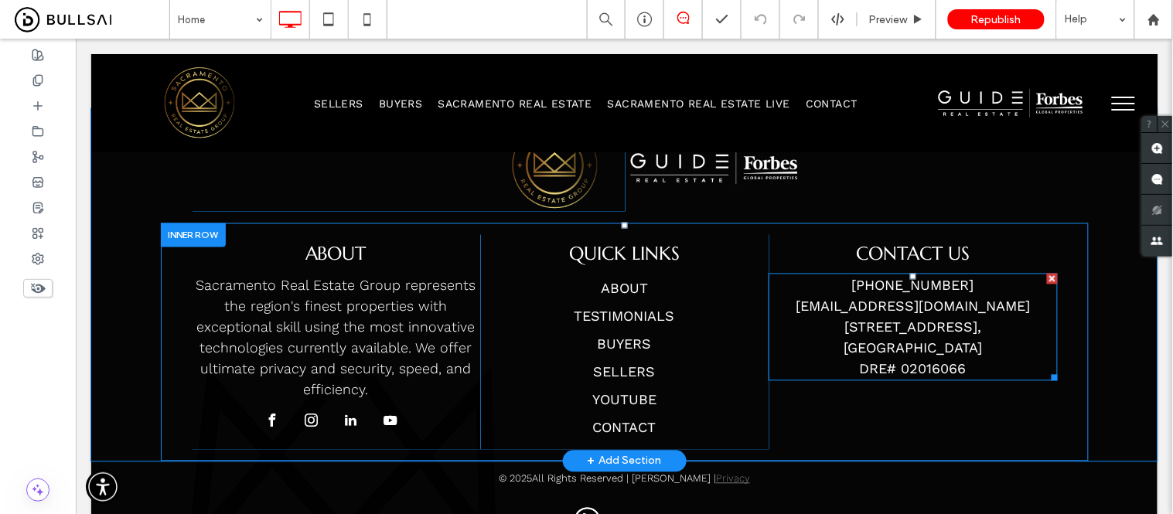
click at [908, 289] on p "(916) 245-0562 markpatrickmcdonough@gmail.com 1610 R Street, Suite 280," at bounding box center [912, 305] width 288 height 63
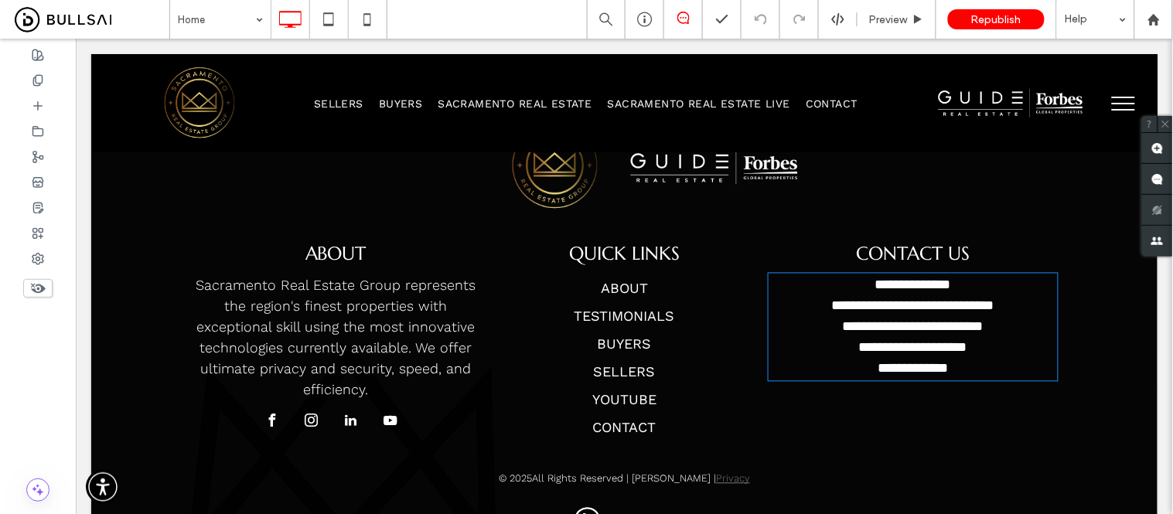
type input "*********"
type input "**"
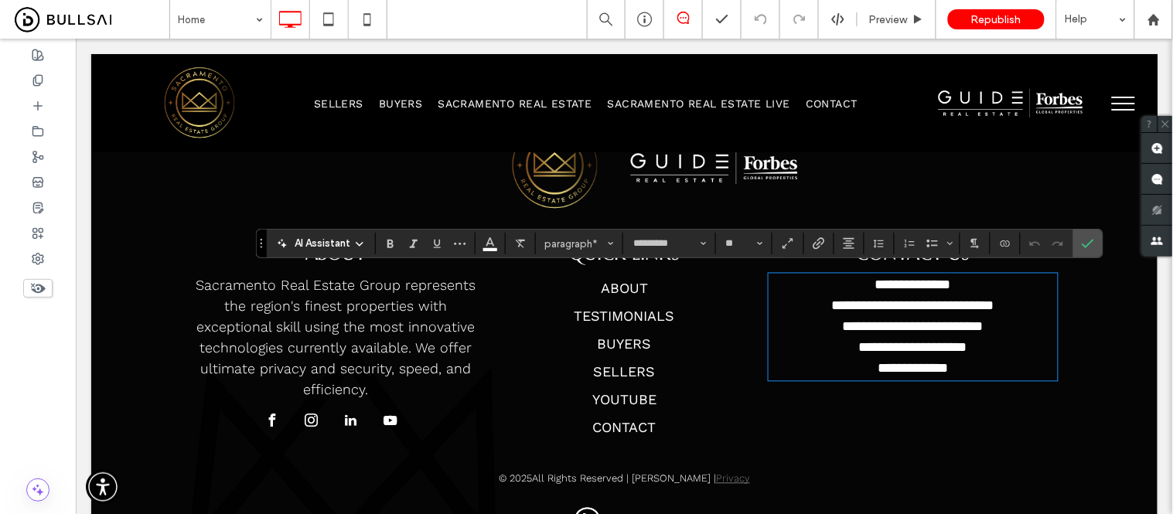
click at [820, 448] on div "**********" at bounding box center [624, 342] width 928 height 238
click at [1085, 243] on icon "Confirm" at bounding box center [1088, 243] width 12 height 12
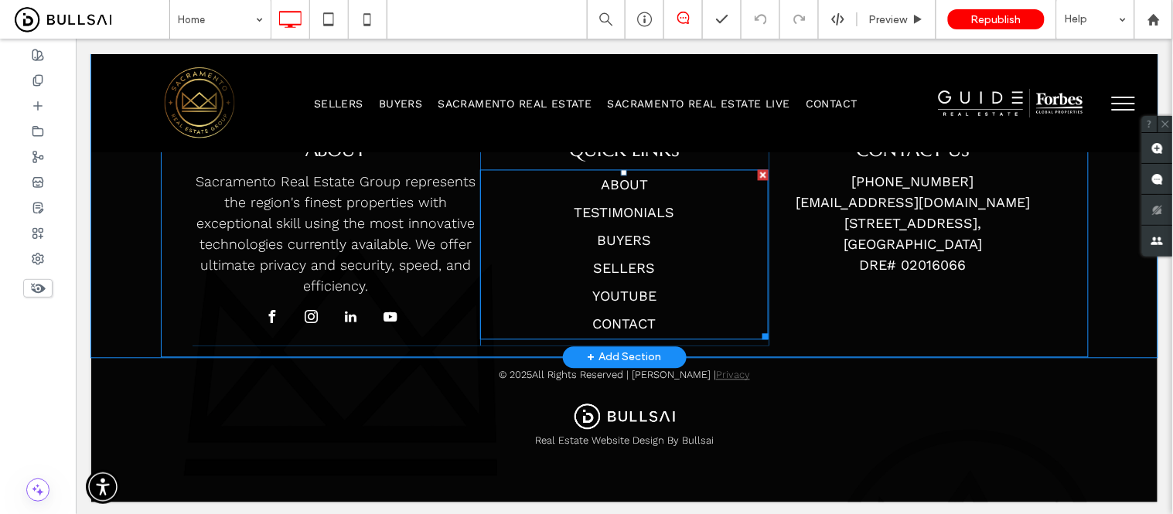
scroll to position [5258, 0]
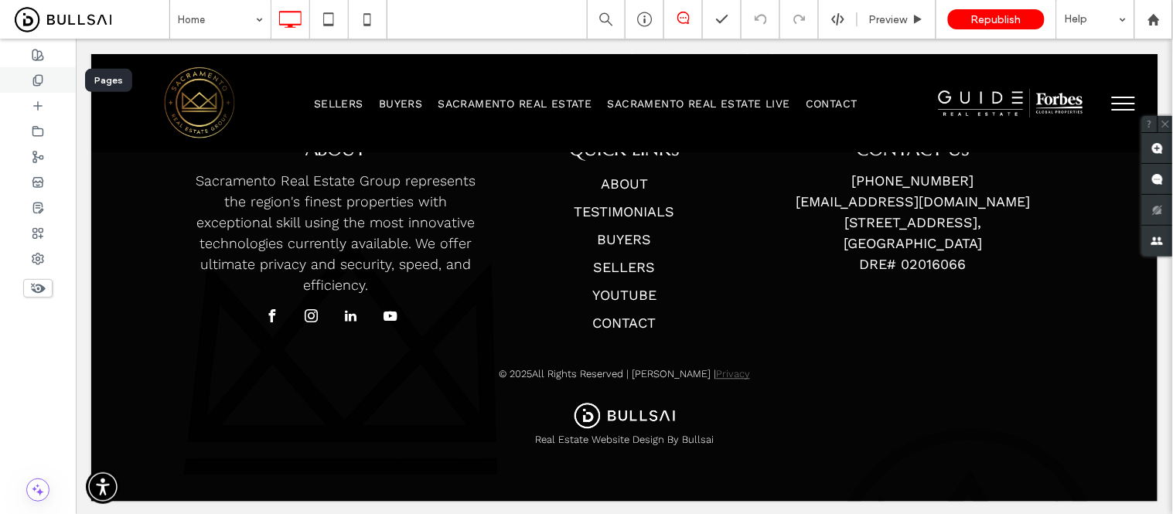
click at [40, 78] on icon at bounding box center [38, 80] width 12 height 12
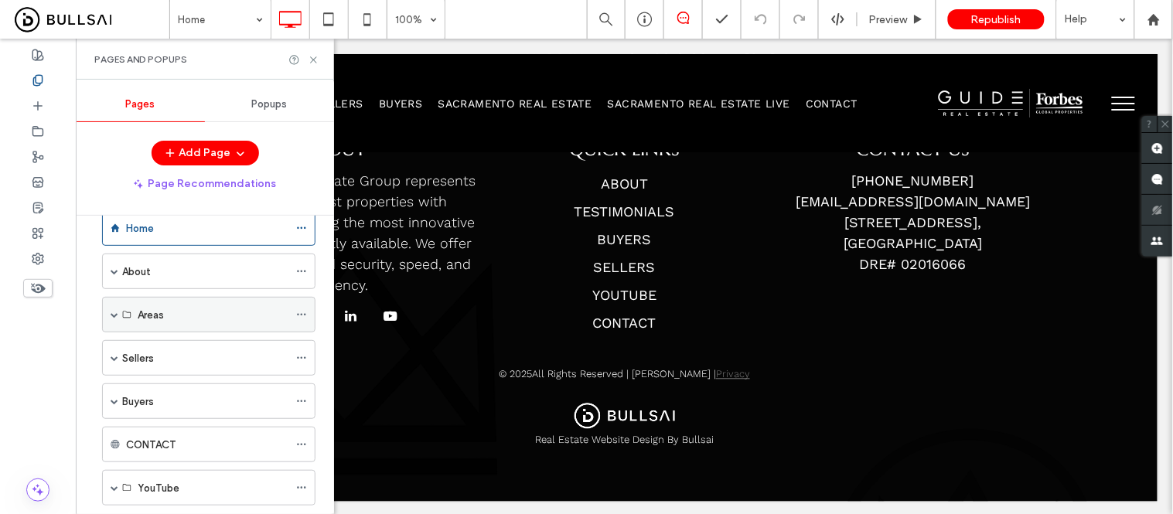
scroll to position [27, 0]
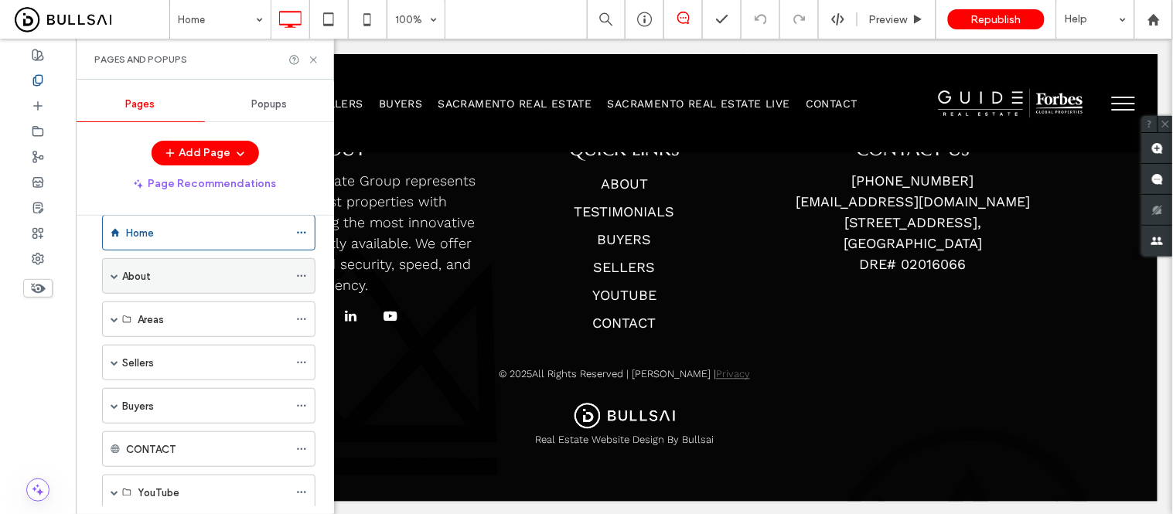
click at [112, 274] on span at bounding box center [115, 276] width 8 height 8
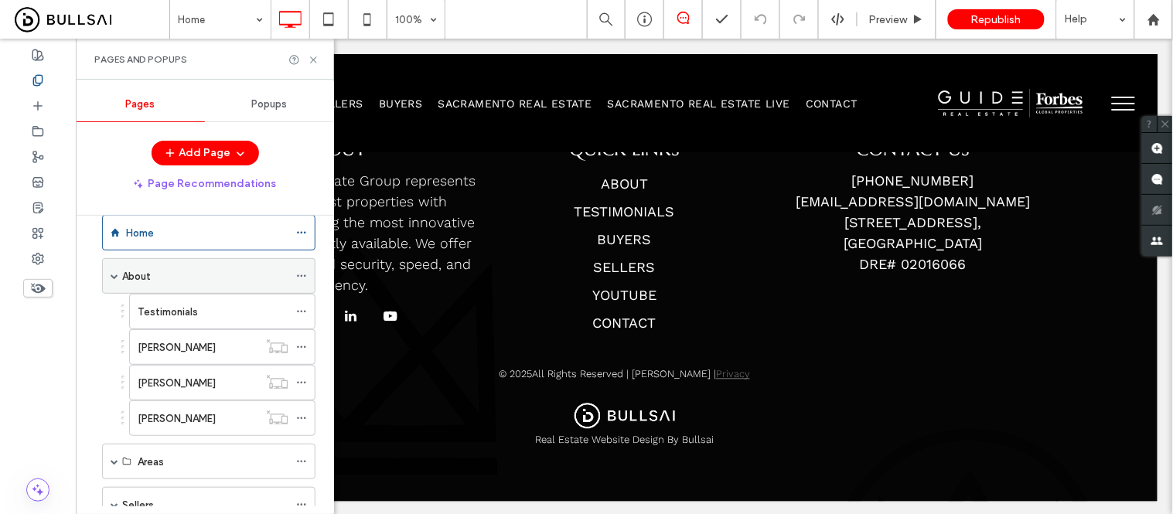
click at [153, 271] on div "About" at bounding box center [205, 276] width 166 height 16
click at [310, 60] on icon at bounding box center [314, 60] width 12 height 12
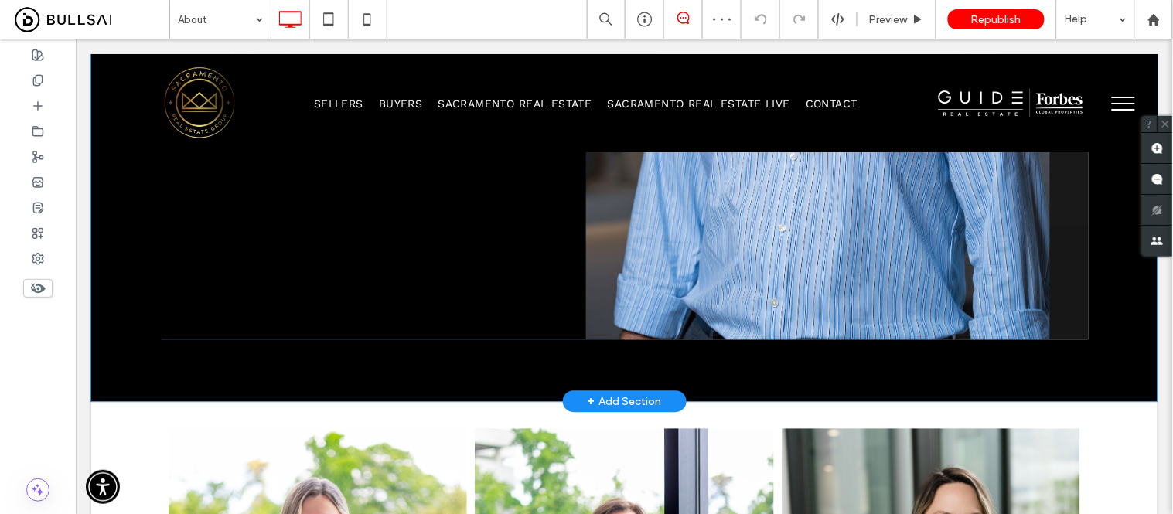
scroll to position [687, 0]
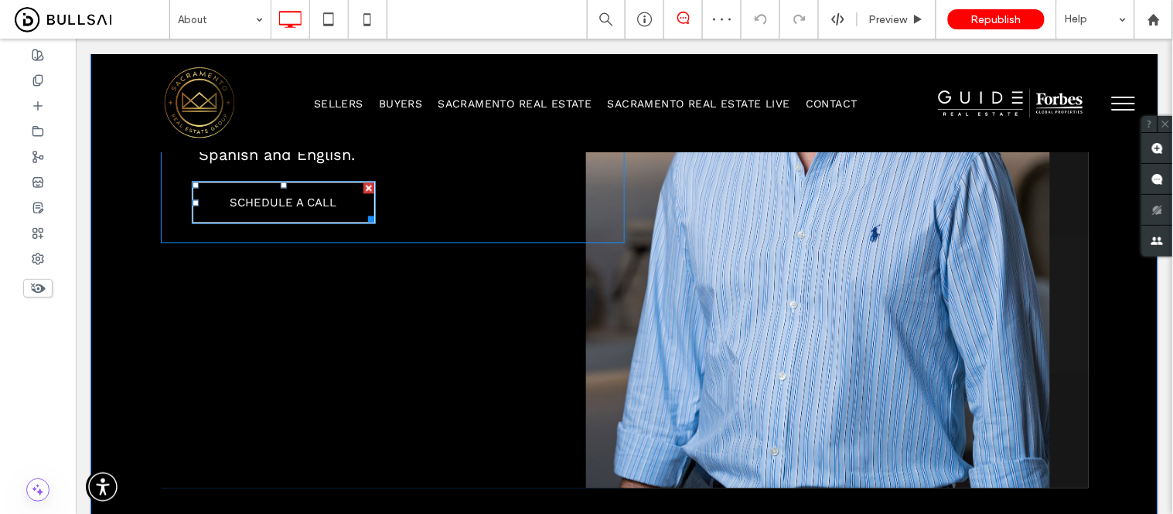
click at [302, 204] on span "SCHEDULE A CALL" at bounding box center [283, 203] width 107 height 14
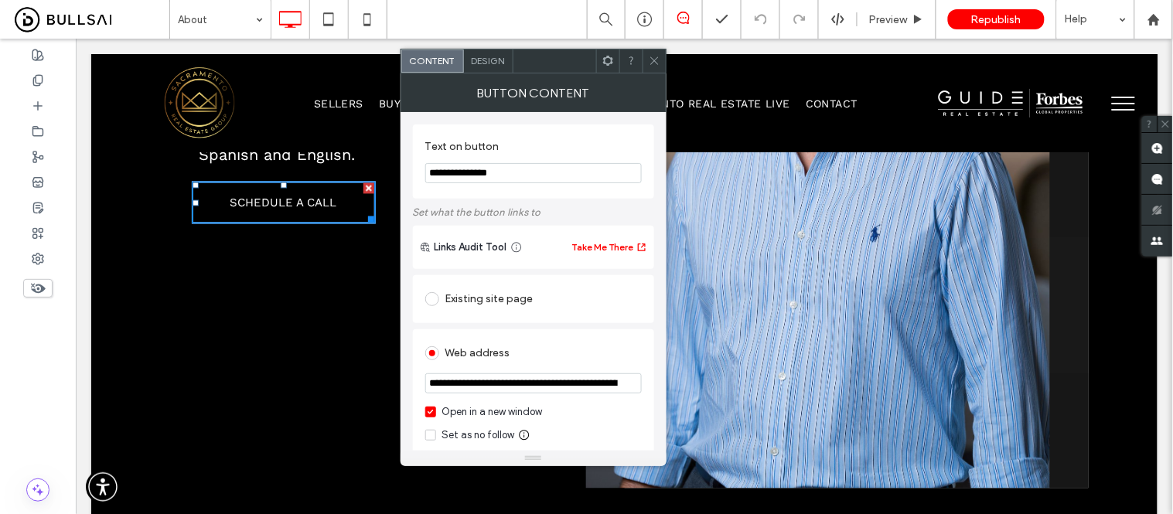
click at [659, 59] on icon at bounding box center [655, 61] width 12 height 12
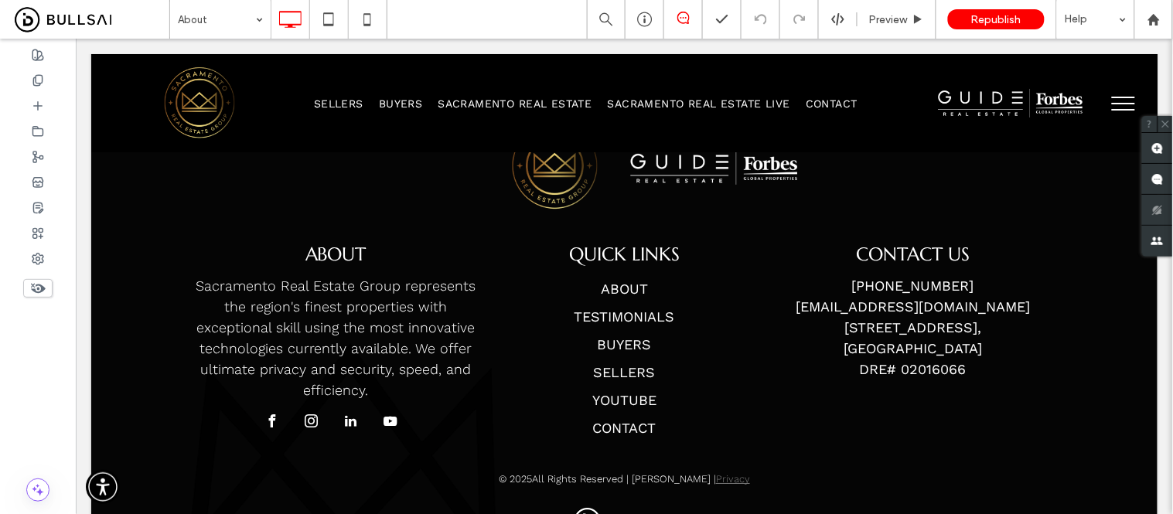
scroll to position [2745, 0]
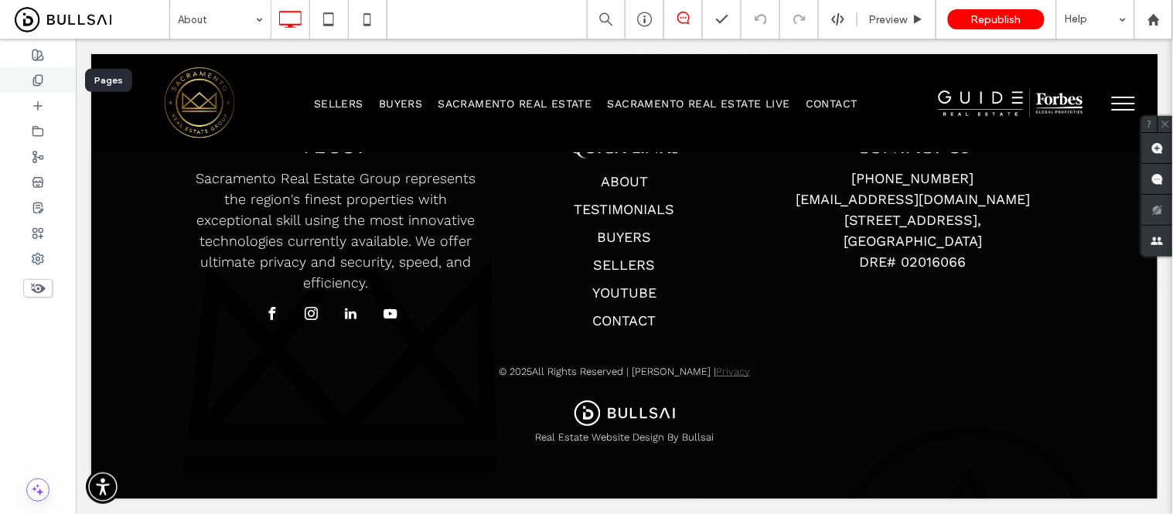
click at [43, 81] on icon at bounding box center [38, 80] width 12 height 12
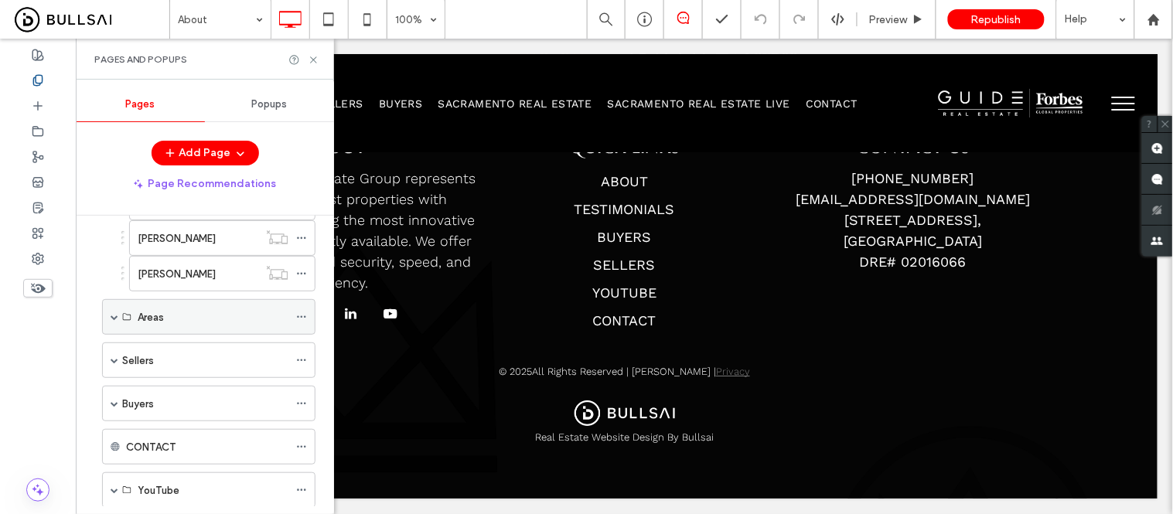
scroll to position [257, 0]
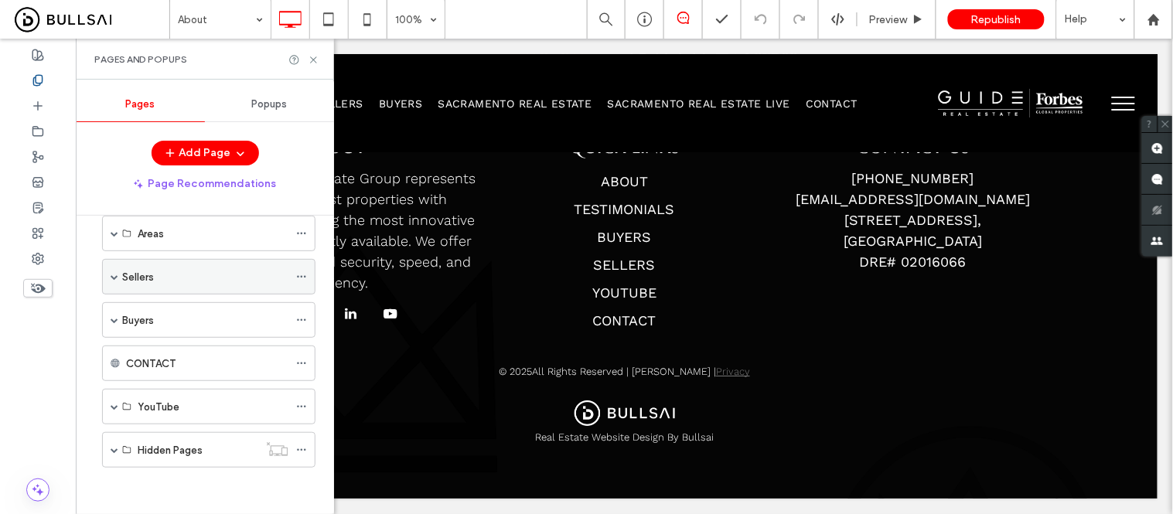
click at [159, 273] on div "Sellers" at bounding box center [205, 277] width 166 height 16
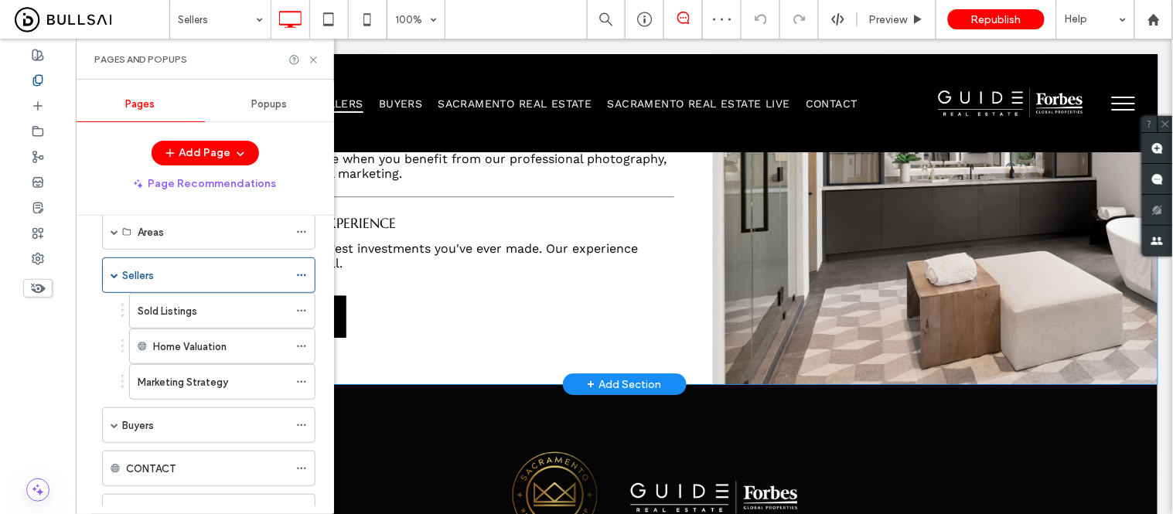
scroll to position [1116, 0]
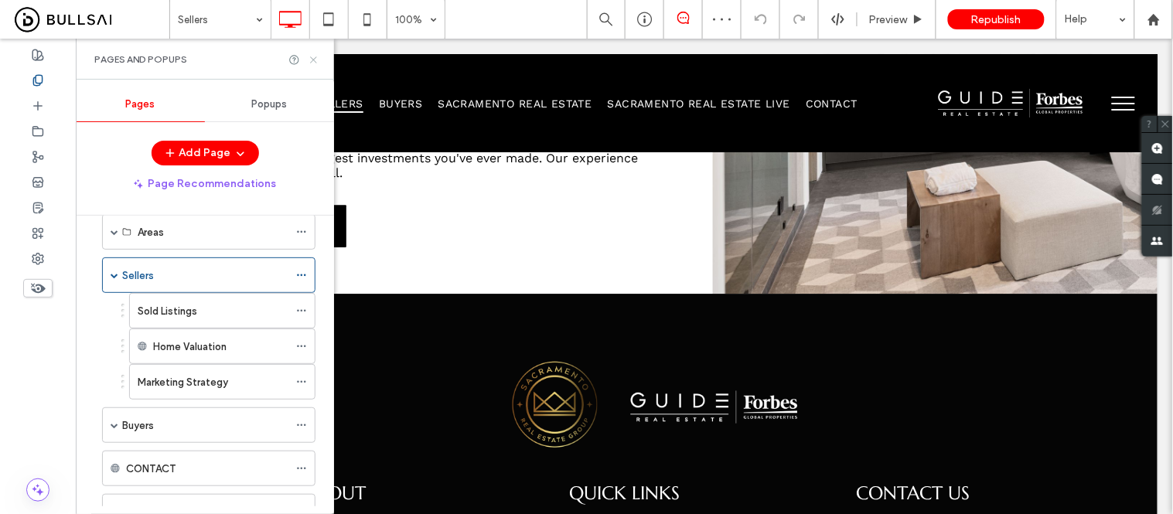
click at [308, 56] on icon at bounding box center [314, 60] width 12 height 12
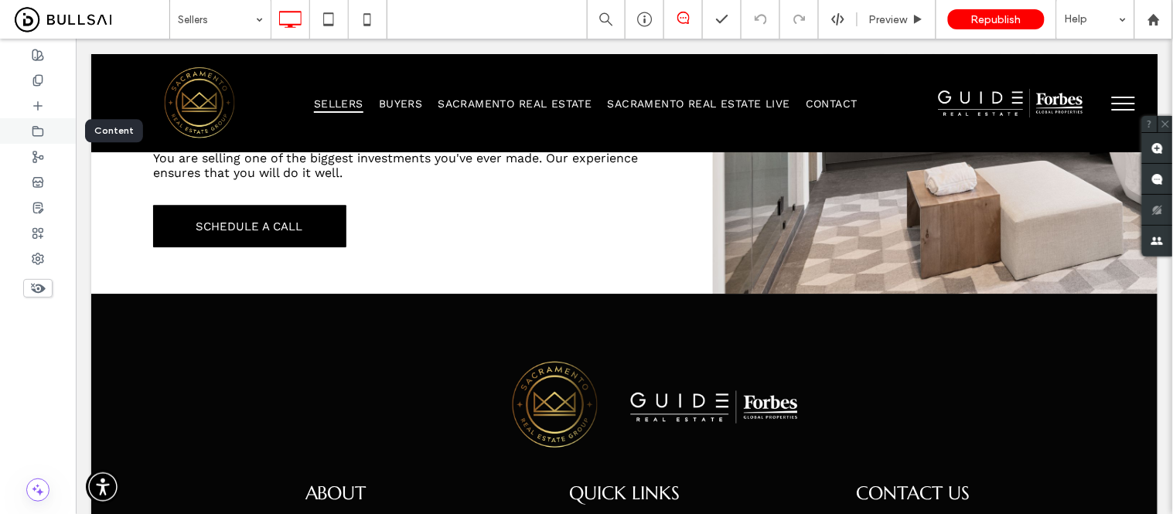
click at [37, 136] on icon at bounding box center [38, 131] width 12 height 12
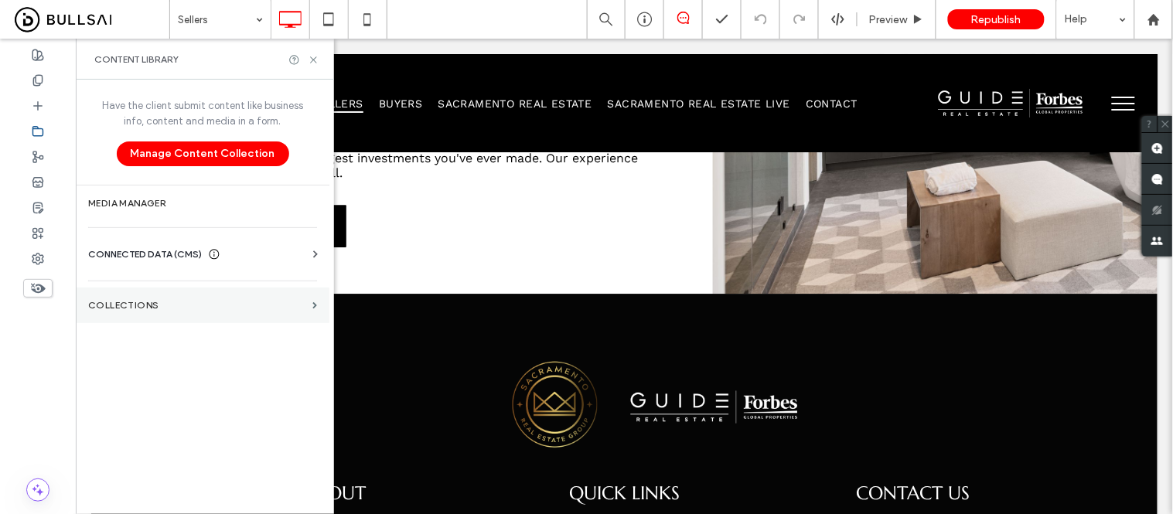
click at [150, 297] on section "Collections" at bounding box center [203, 306] width 254 height 36
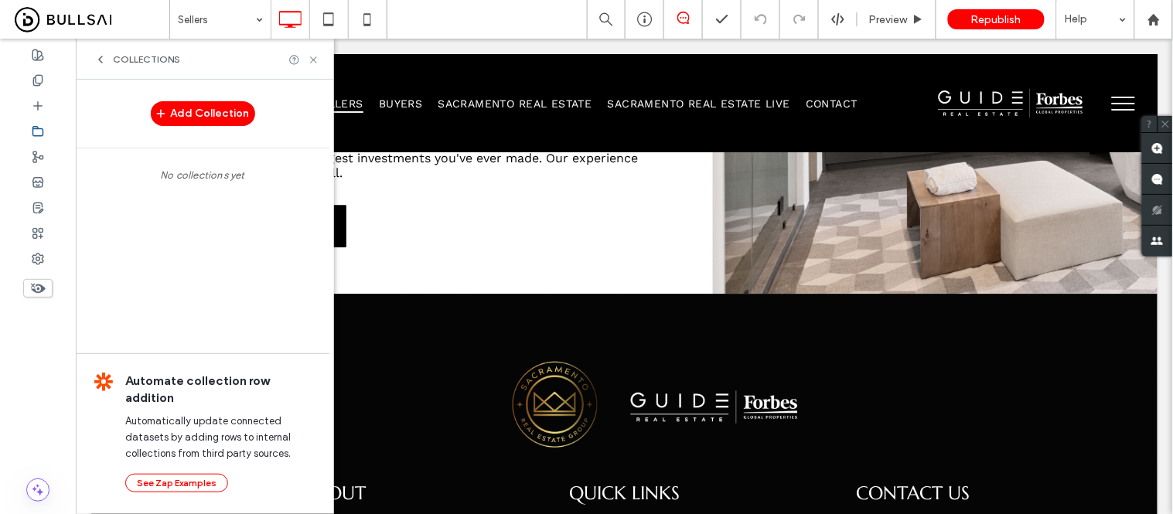
click at [105, 59] on icon at bounding box center [100, 59] width 12 height 12
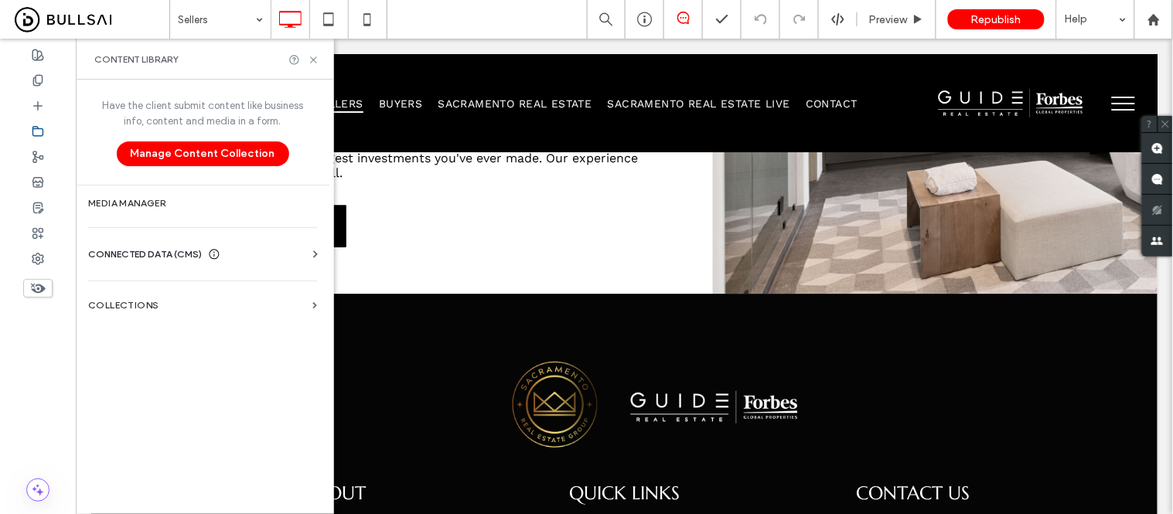
click at [127, 260] on span "CONNECTED DATA (CMS)" at bounding box center [145, 254] width 114 height 15
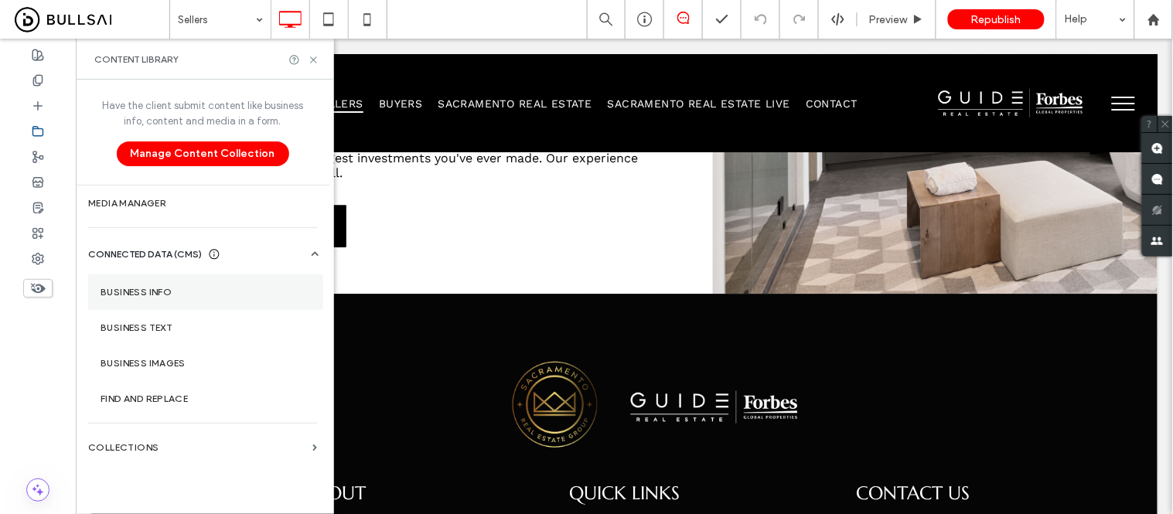
click at [119, 289] on label "Business Info" at bounding box center [206, 292] width 210 height 11
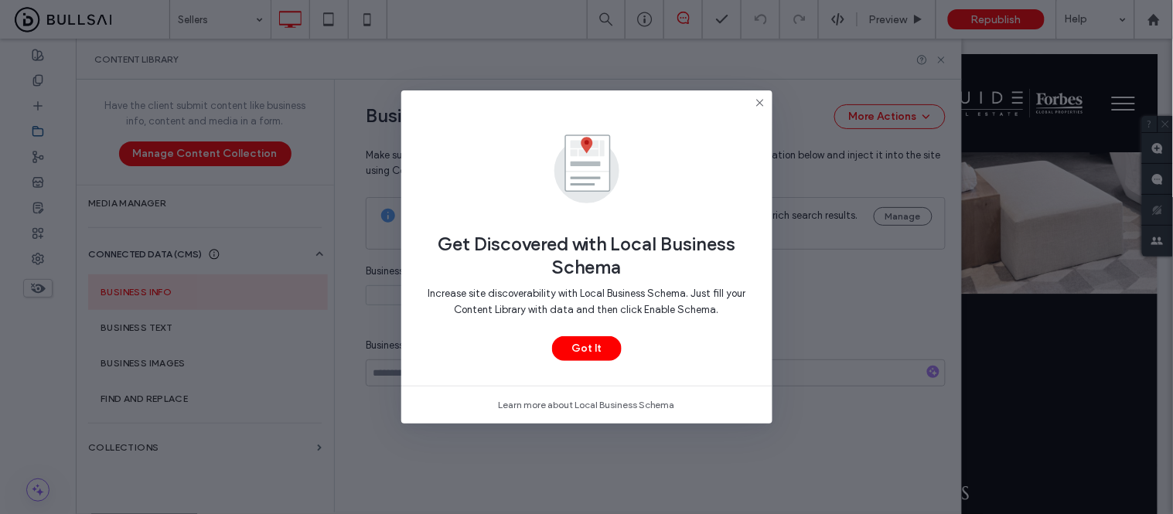
type input "**********"
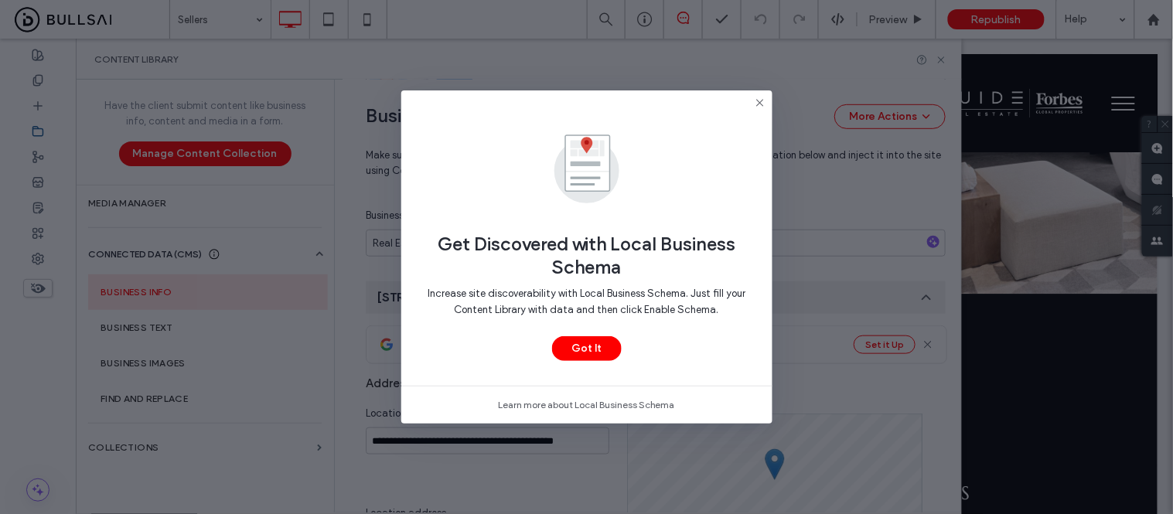
click at [764, 103] on icon at bounding box center [760, 103] width 12 height 12
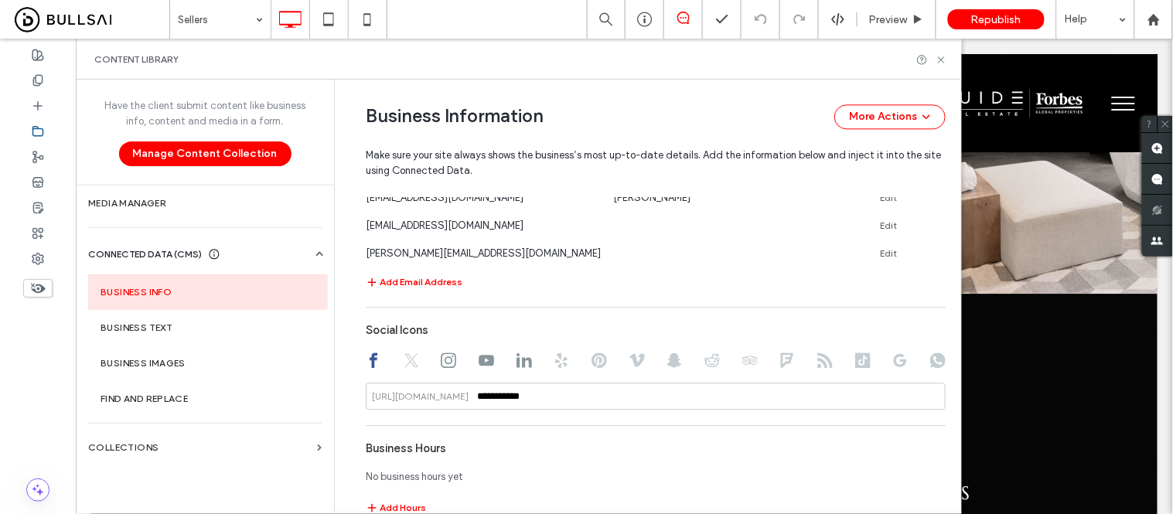
scroll to position [961, 0]
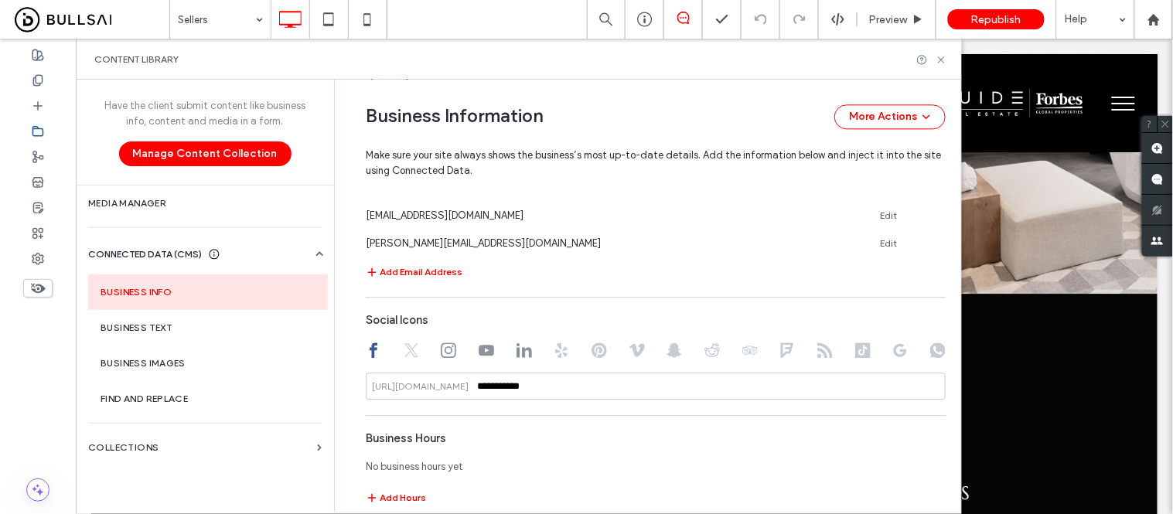
click at [941, 66] on div "Content Library" at bounding box center [519, 59] width 886 height 41
click at [939, 60] on use at bounding box center [941, 59] width 6 height 6
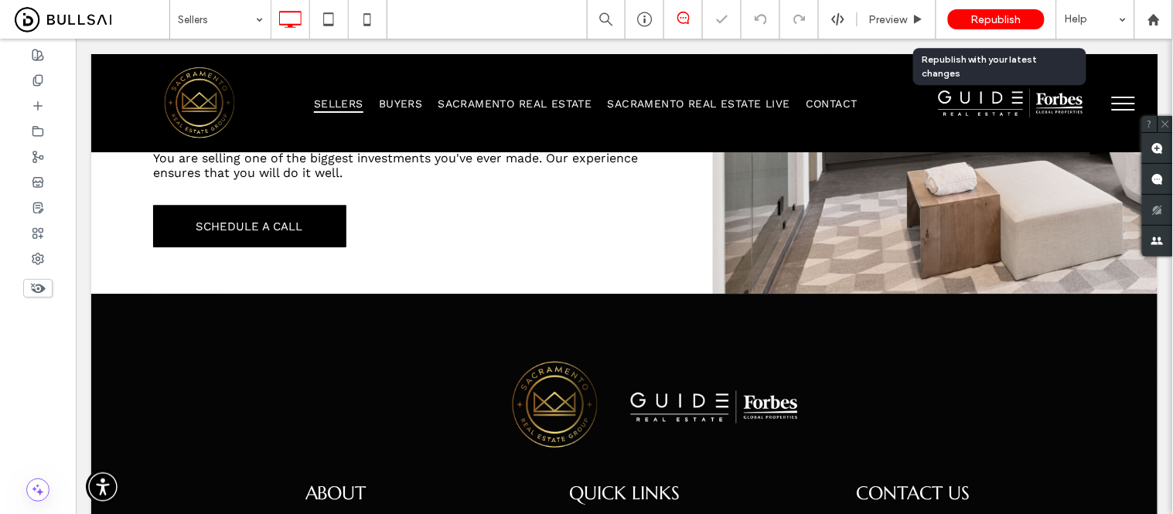
click at [993, 20] on span "Republish" at bounding box center [996, 19] width 50 height 13
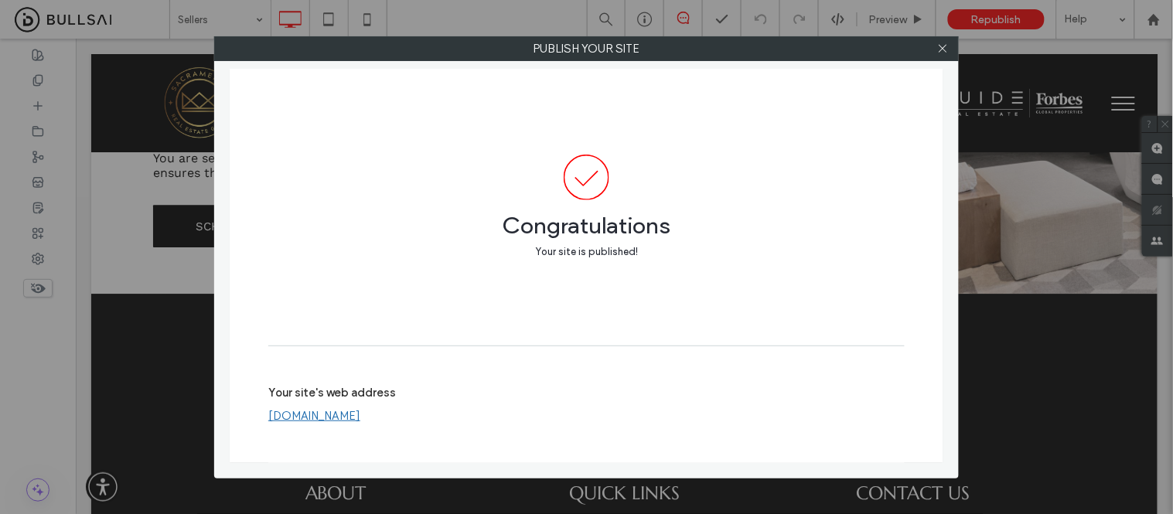
click at [949, 49] on div at bounding box center [942, 48] width 23 height 23
click at [953, 43] on div at bounding box center [942, 48] width 23 height 23
click at [941, 49] on use at bounding box center [943, 49] width 8 height 8
